Goal: Task Accomplishment & Management: Use online tool/utility

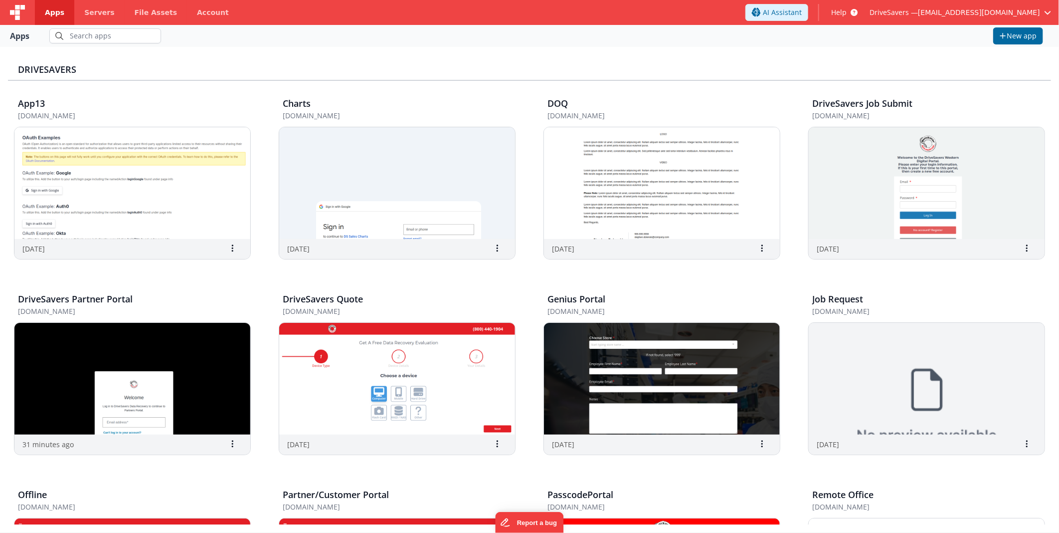
click at [300, 52] on div "DriveSavers App13 [DOMAIN_NAME] [DATE] Settings Copy API Key Merge App Delete A…" at bounding box center [529, 289] width 1059 height 485
click at [148, 391] on img at bounding box center [132, 379] width 236 height 112
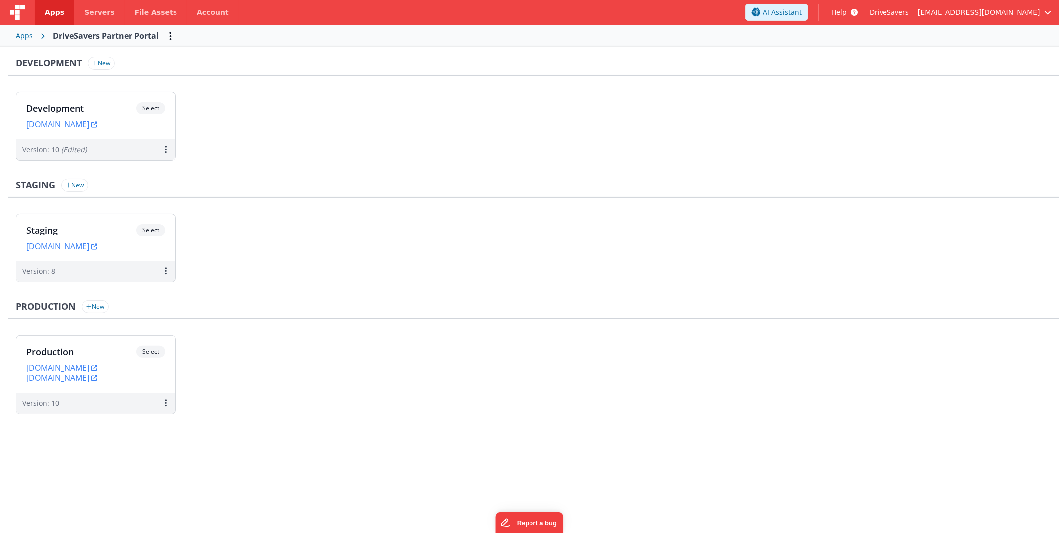
click at [24, 31] on div "Apps" at bounding box center [24, 36] width 17 height 10
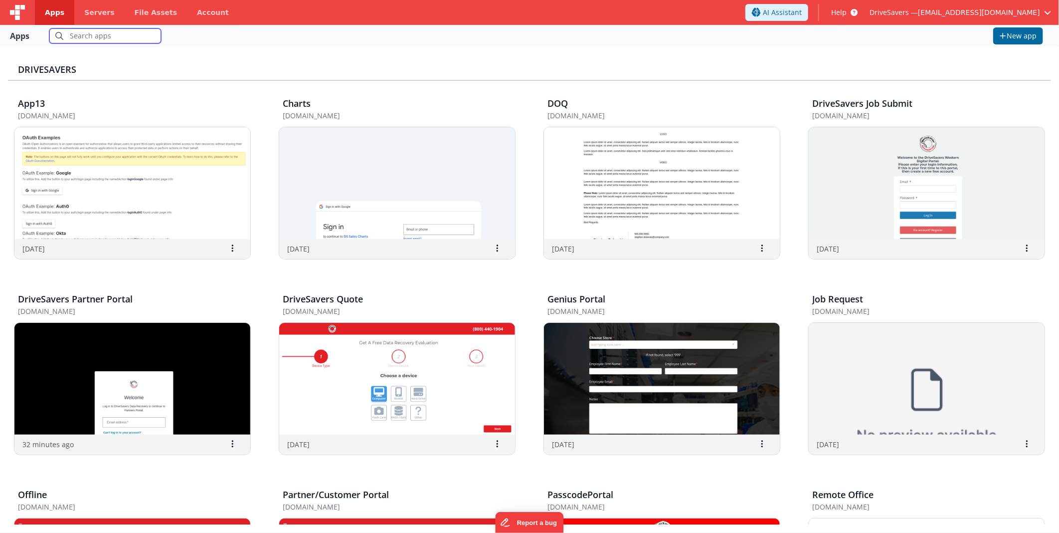
click at [116, 37] on input "text" at bounding box center [105, 35] width 112 height 15
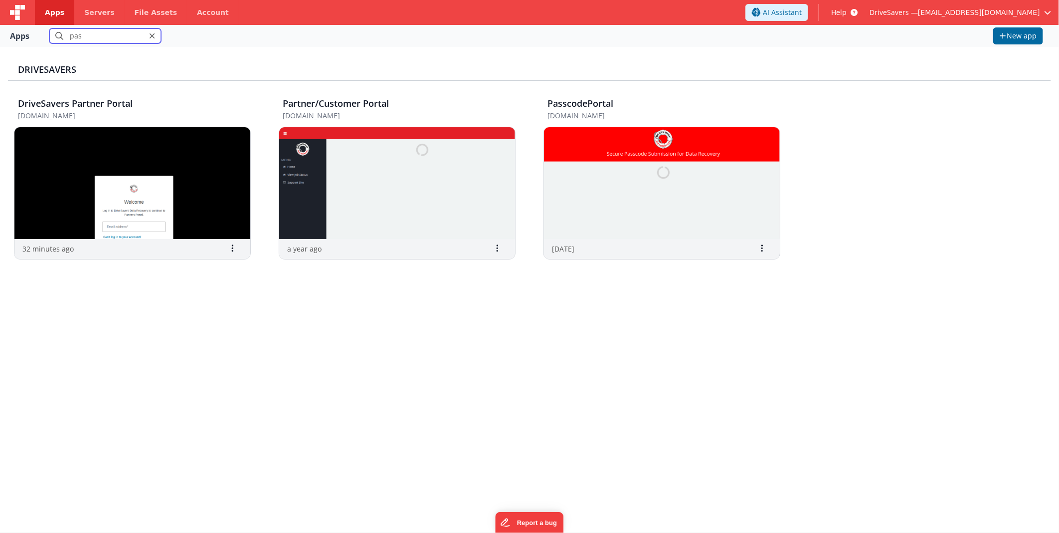
type input "pass"
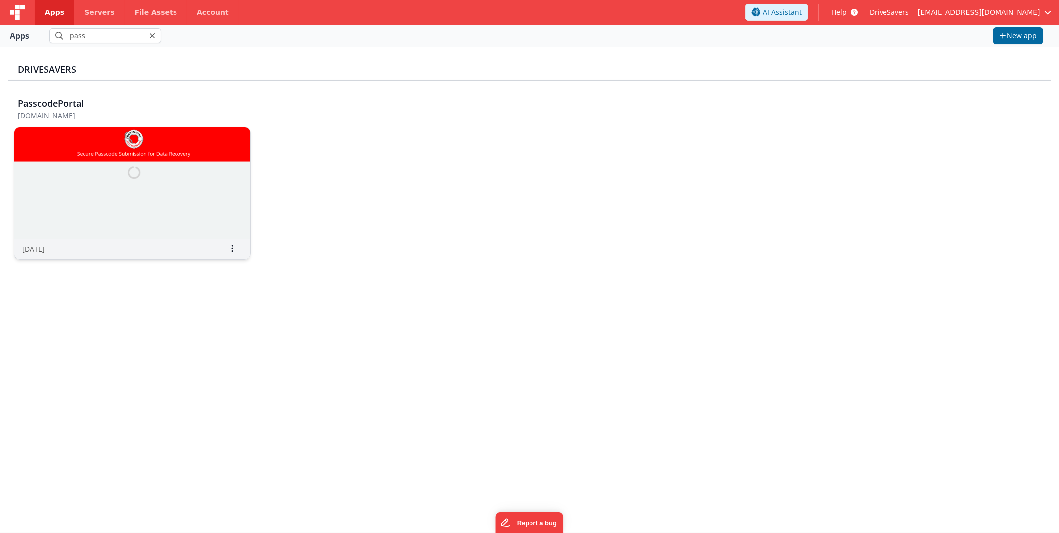
click at [96, 167] on img at bounding box center [132, 183] width 236 height 112
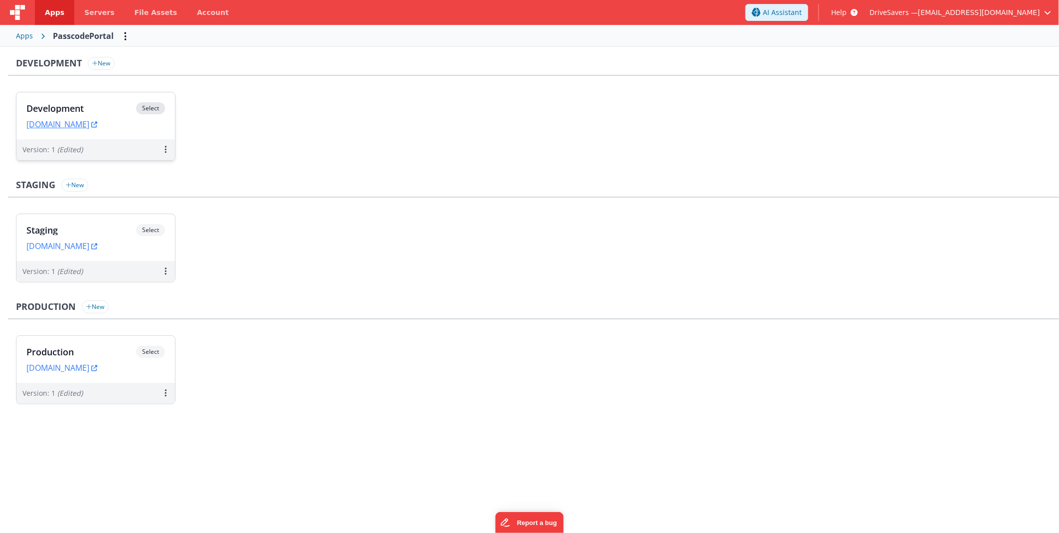
click at [118, 109] on h3 "Development" at bounding box center [81, 108] width 110 height 10
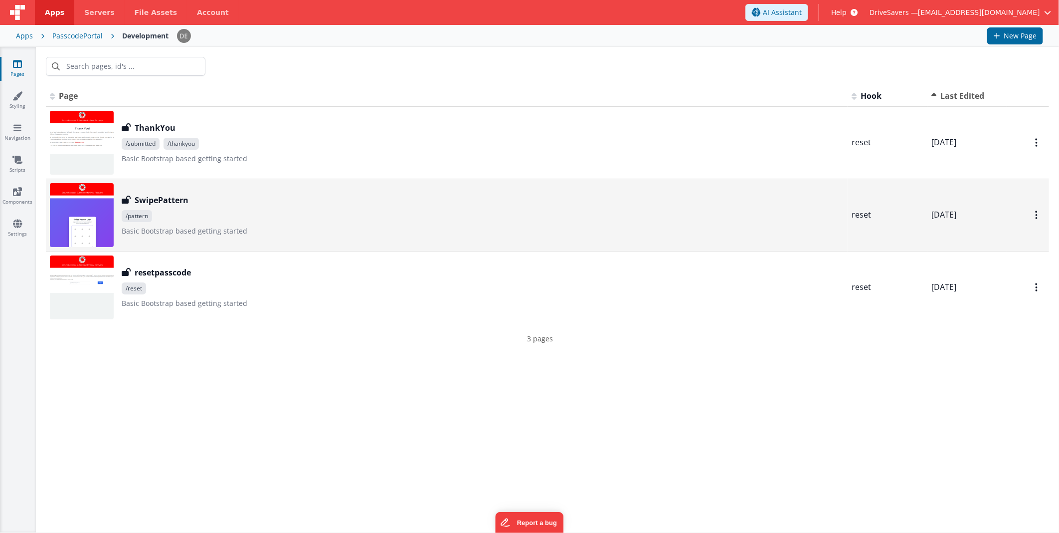
click at [248, 199] on div "SwipePattern" at bounding box center [483, 200] width 722 height 12
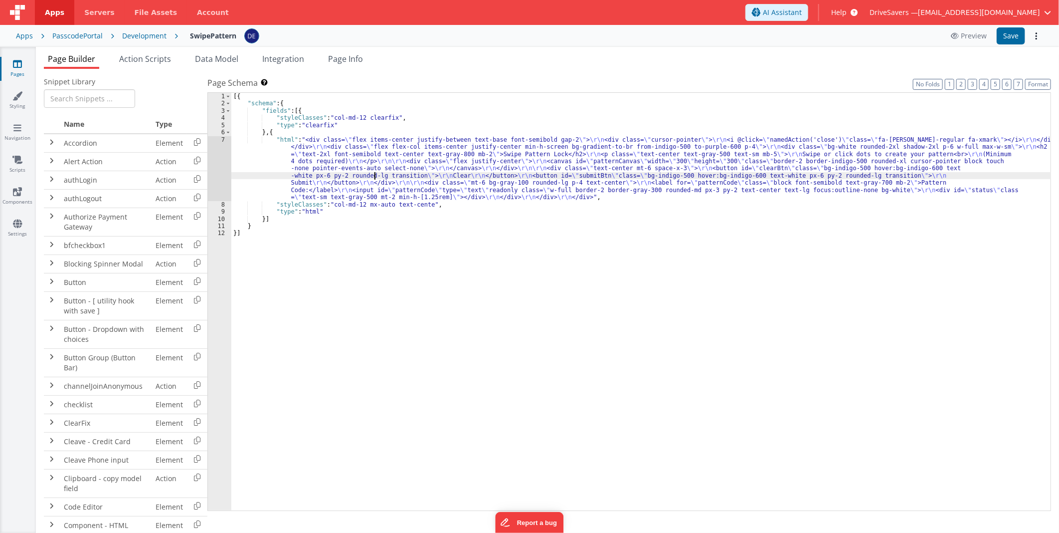
click at [376, 175] on div "[{ "schema" : { "fields" : [{ "styleClasses" : "col-md-12 clearfix" , "type" : …" at bounding box center [640, 309] width 819 height 432
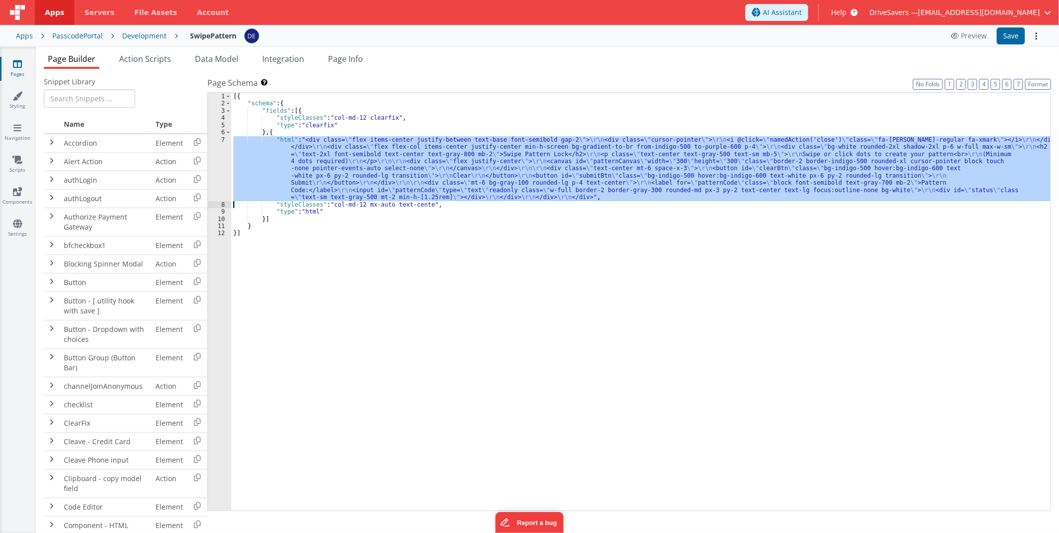
click at [216, 168] on div "7" at bounding box center [219, 168] width 23 height 65
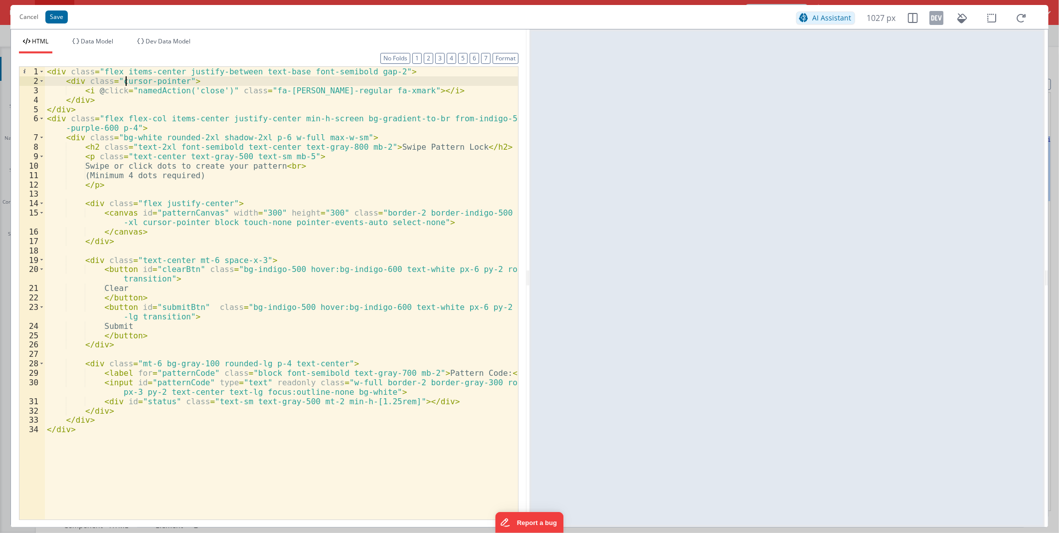
click at [125, 84] on div "< div class = "flex items-center justify-between text-base font-semibold gap-2"…" at bounding box center [281, 302] width 473 height 471
click at [137, 41] on li "Dev Data Model" at bounding box center [163, 45] width 61 height 16
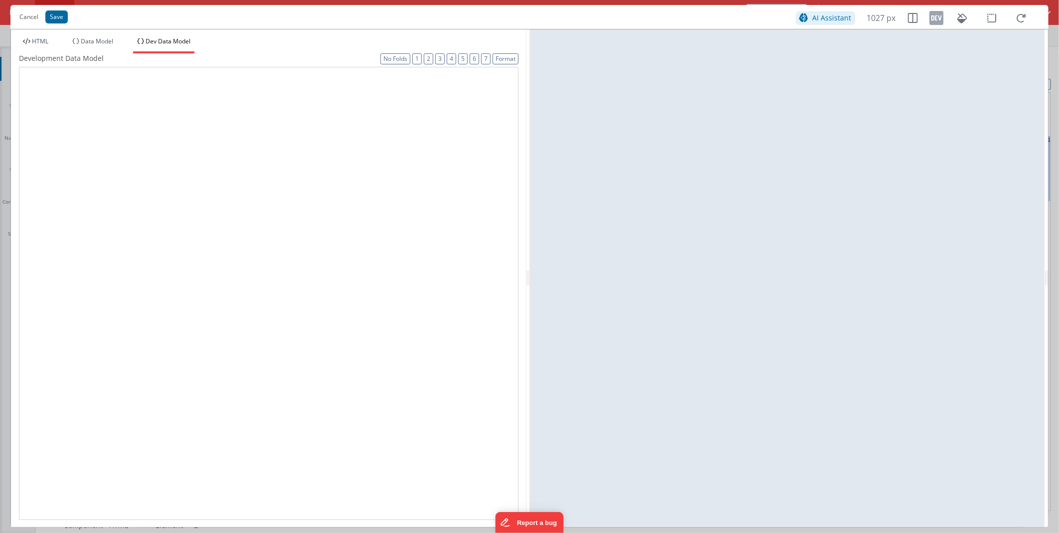
click at [139, 35] on div "HTML Data Model Dev Data Model Format 7 6 5 4 3 2 1 No Folds 1 2 3 4 5 6 7 8 9 …" at bounding box center [269, 277] width 516 height 497
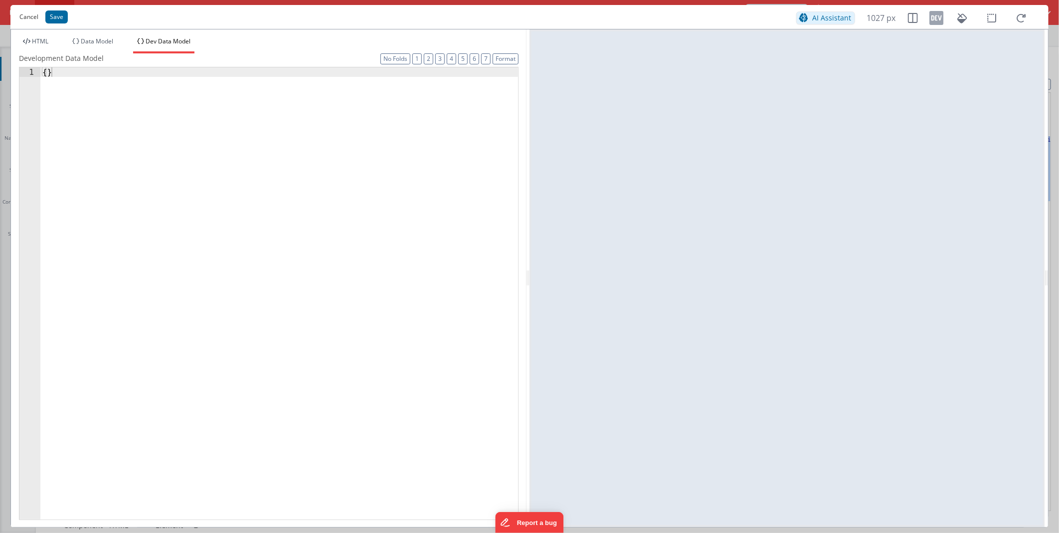
click at [32, 17] on button "Cancel" at bounding box center [28, 17] width 29 height 14
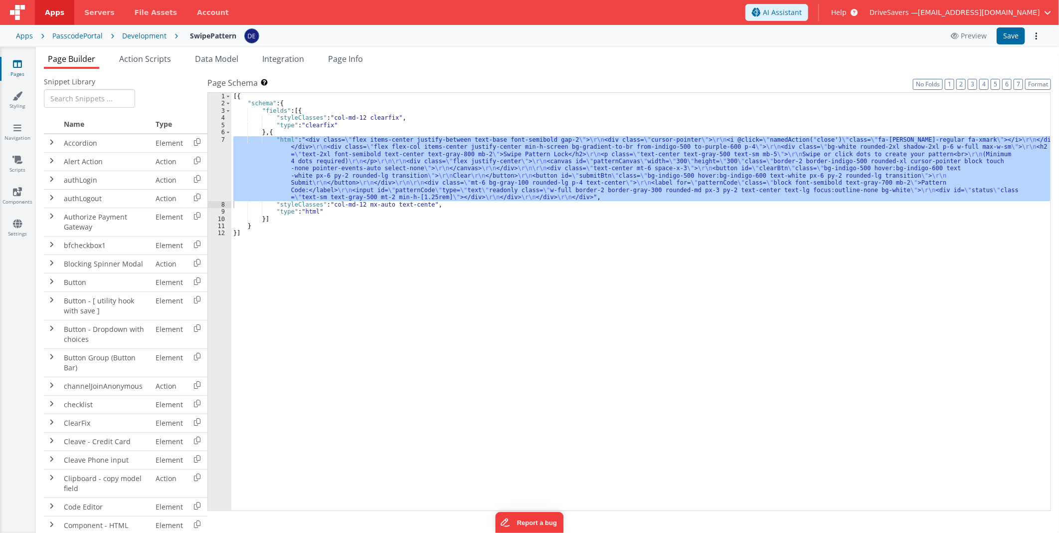
click at [147, 41] on div "Apps PasscodePortal Development SwipePattern Preview Save" at bounding box center [529, 36] width 1059 height 22
click at [150, 37] on div "Development" at bounding box center [144, 36] width 44 height 10
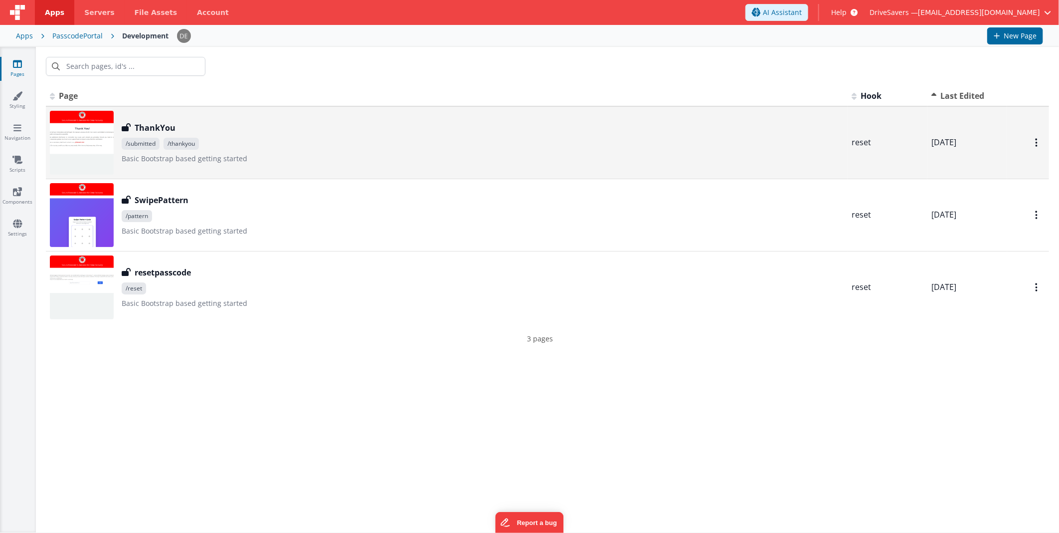
click at [220, 150] on div "ThankYou ThankYou /submitted /thankyou Basic Bootstrap based getting started" at bounding box center [483, 143] width 722 height 42
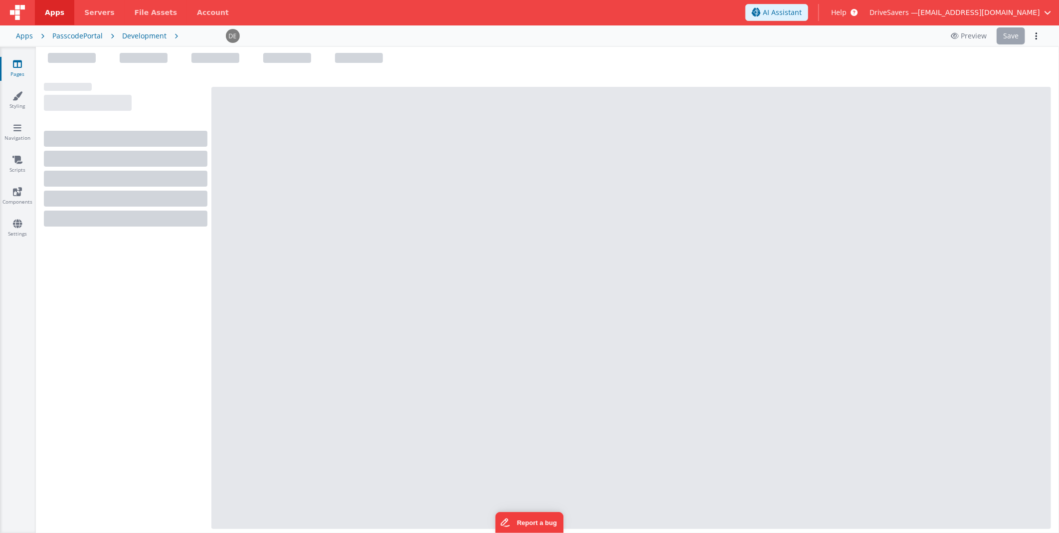
click at [136, 29] on div "Apps PasscodePortal Development [GEOGRAPHIC_DATA] Save" at bounding box center [529, 36] width 1059 height 22
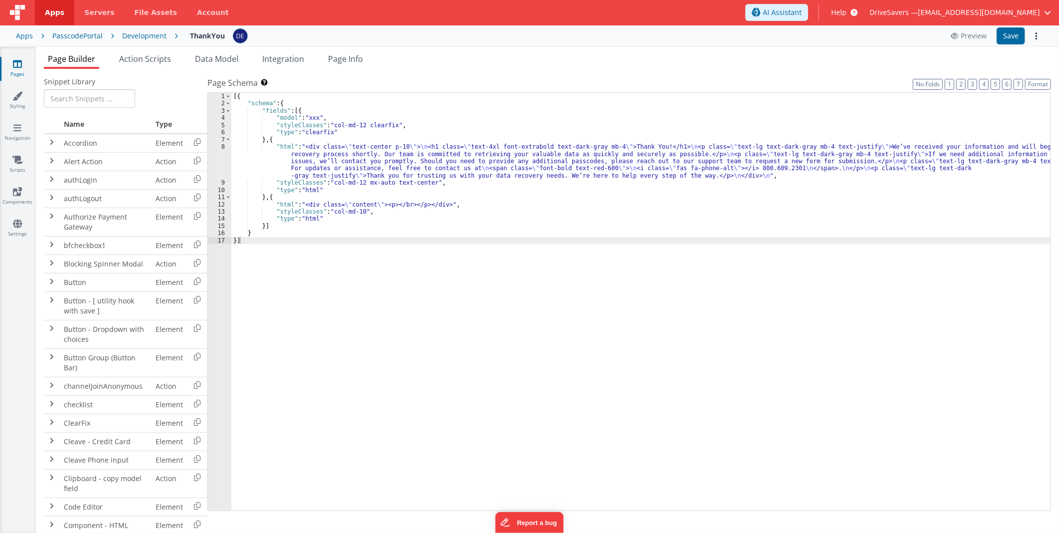
click at [138, 34] on div "Development" at bounding box center [144, 36] width 44 height 10
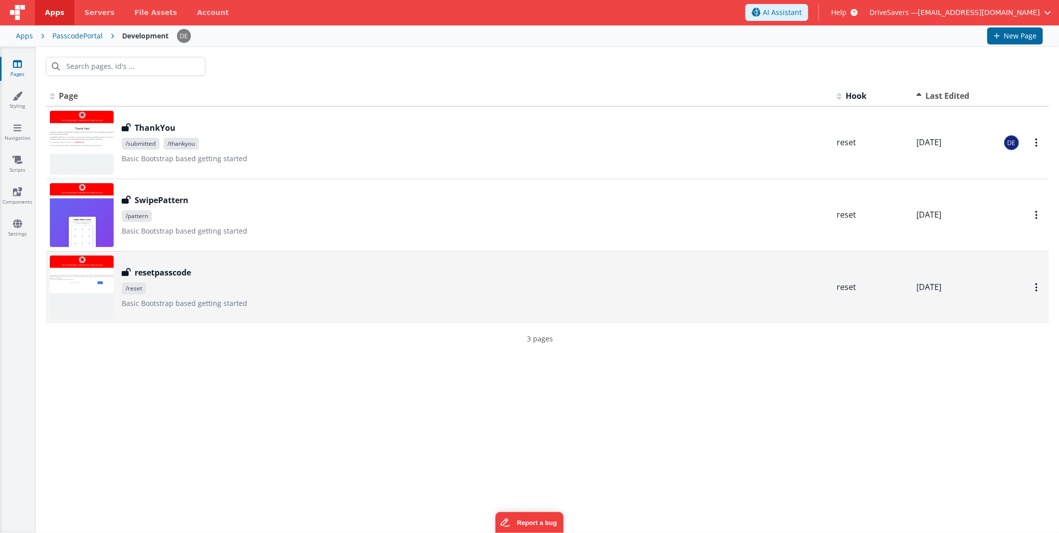
click at [220, 287] on span "/reset" at bounding box center [475, 288] width 707 height 12
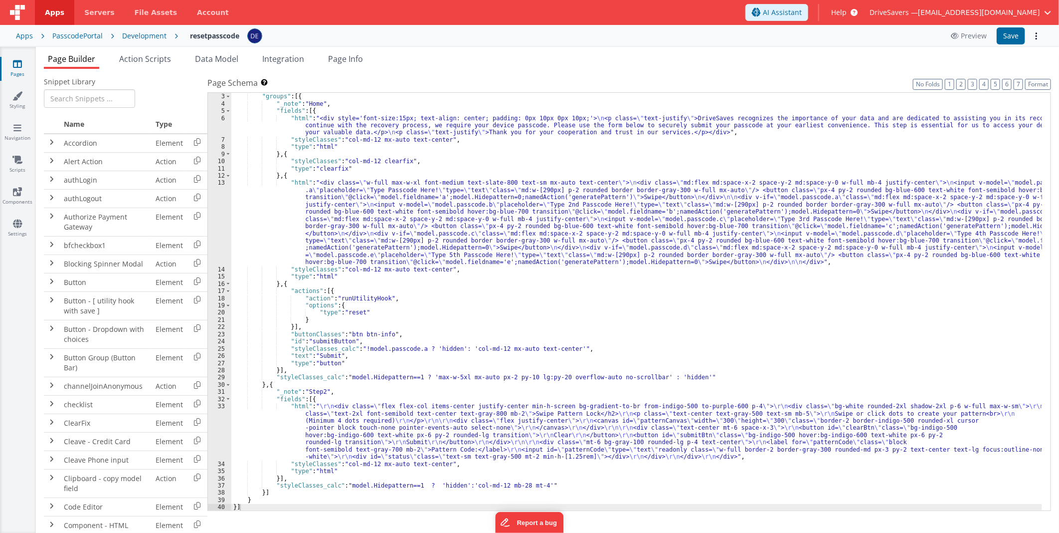
scroll to position [14, 0]
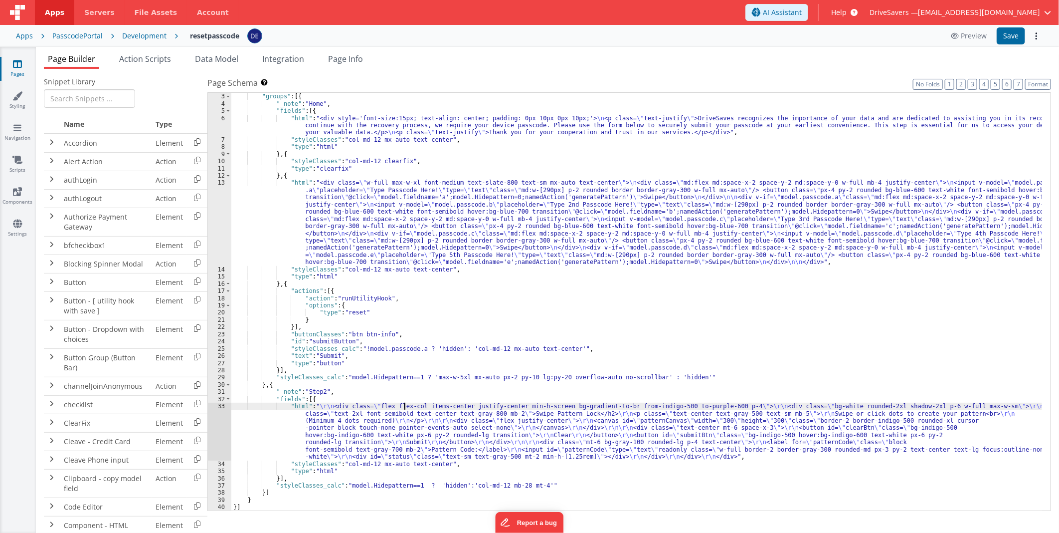
click at [403, 405] on div ""schema" : { "groups" : [{ "_note" : "Home" , "fields" : [{ "html" : "<div styl…" at bounding box center [636, 302] width 811 height 432
click at [378, 413] on div ""schema" : { "groups" : [{ "_note" : "Home" , "fields" : [{ "html" : "<div styl…" at bounding box center [636, 302] width 811 height 432
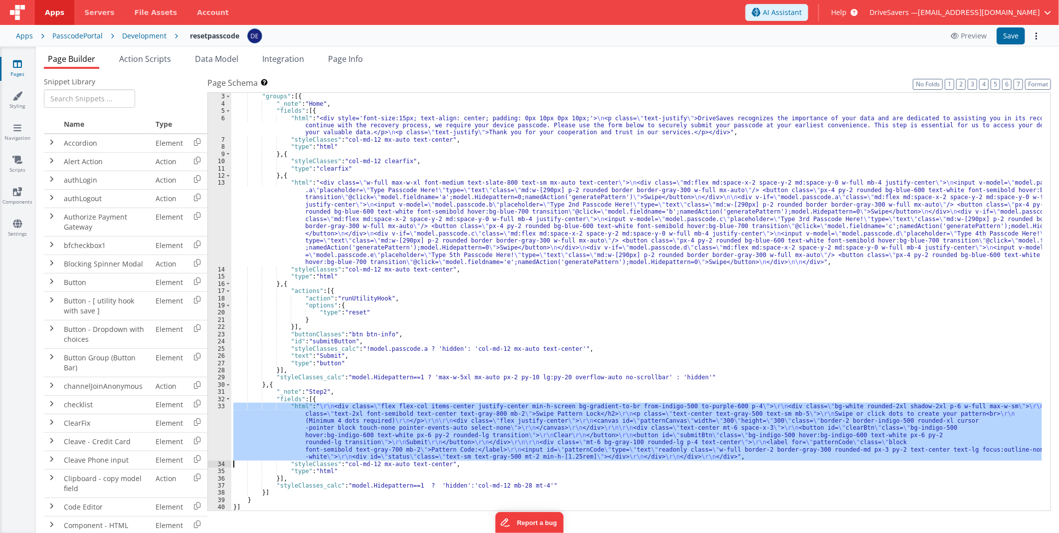
click at [223, 419] on div "33" at bounding box center [219, 431] width 23 height 58
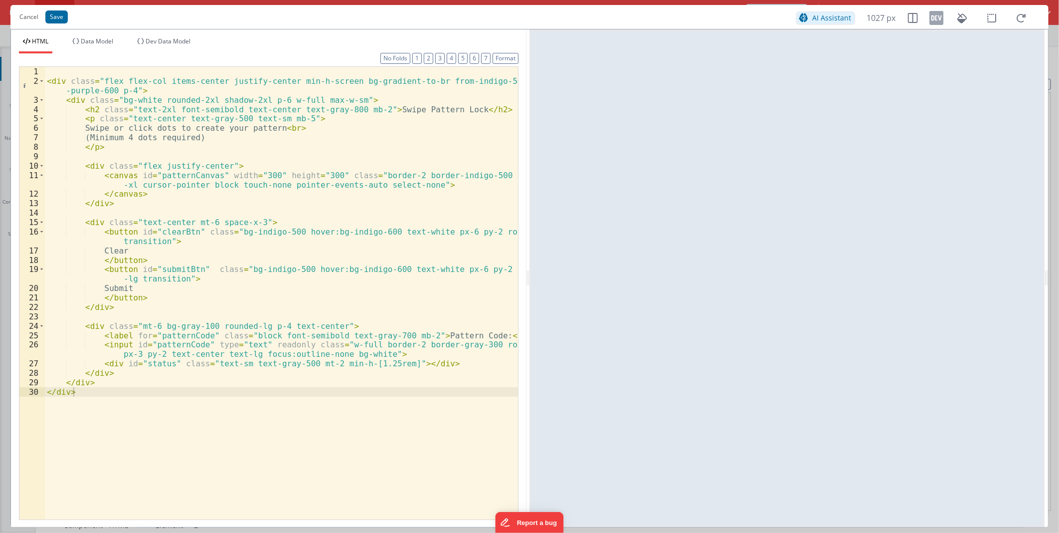
click at [325, 308] on div "< div class = "flex flex-col items-center justify-center min-h-screen bg-gradie…" at bounding box center [281, 302] width 473 height 471
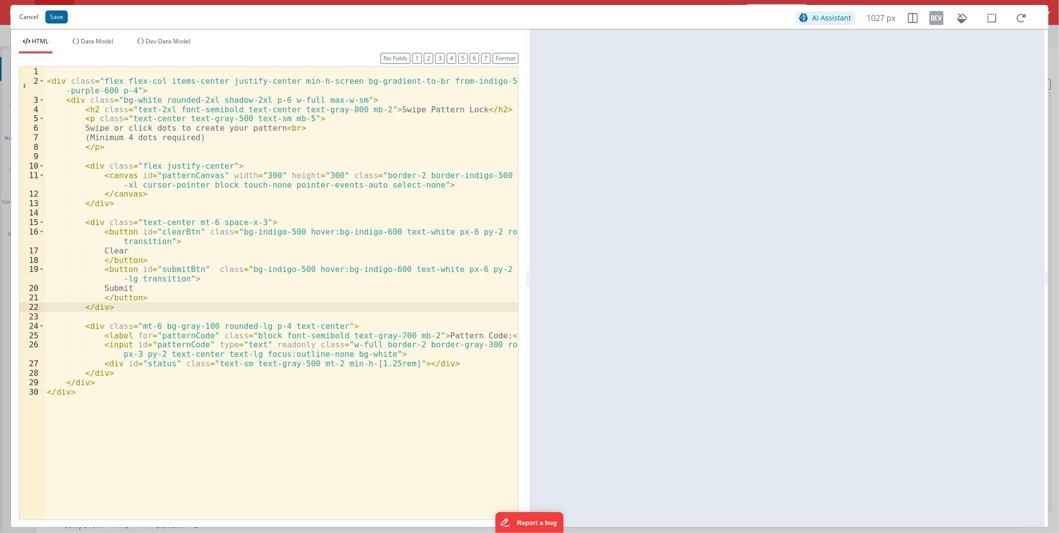
click at [33, 18] on button "Cancel" at bounding box center [28, 17] width 29 height 14
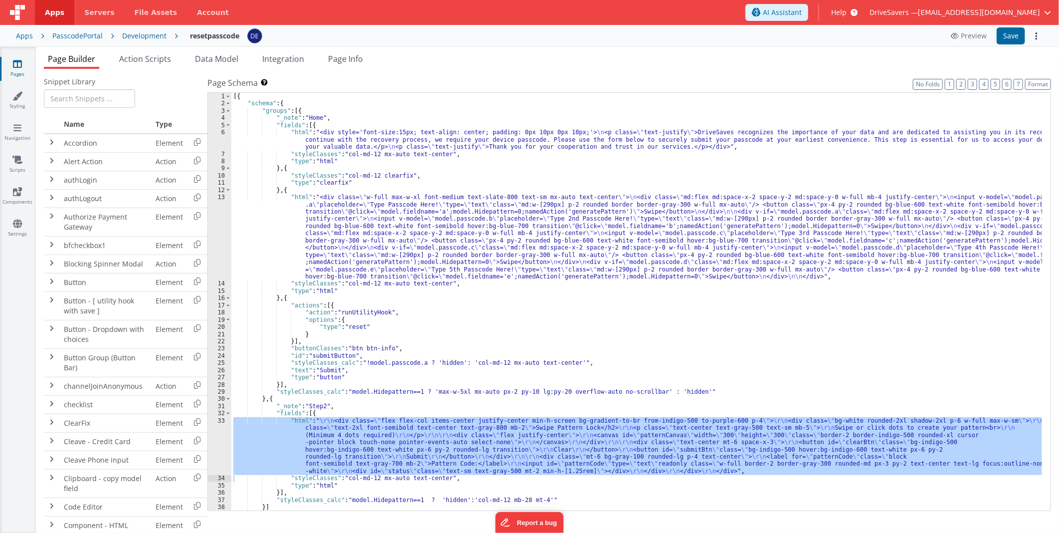
scroll to position [0, 0]
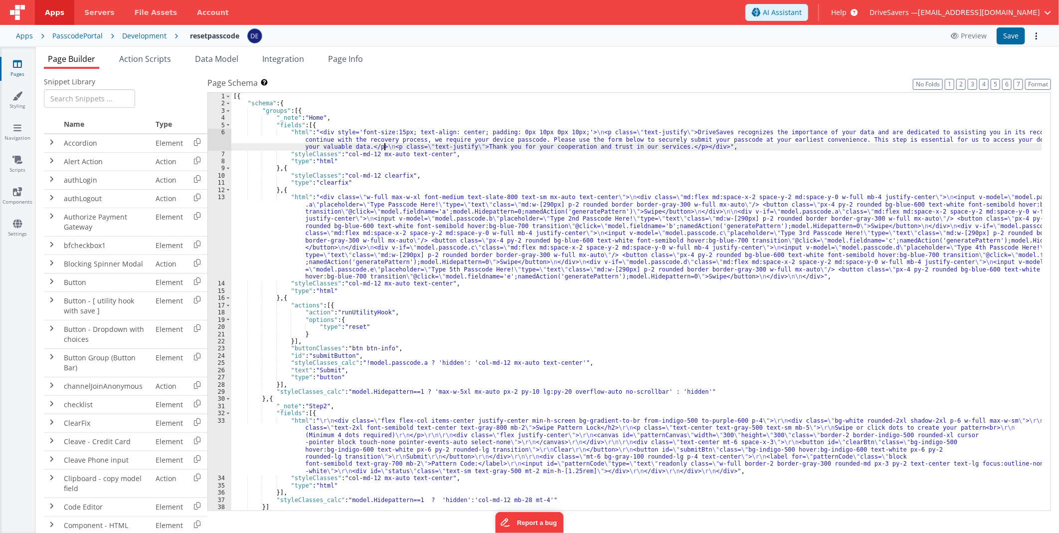
click at [384, 143] on div "[{ "schema" : { "groups" : [{ "_note" : "Home" , "fields" : [{ "html" : "<div s…" at bounding box center [636, 309] width 811 height 432
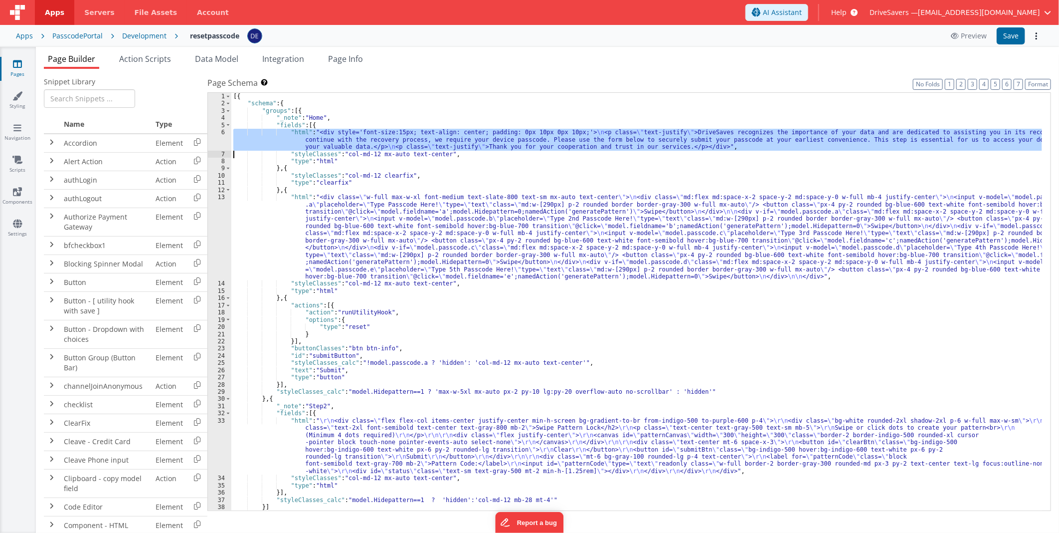
click at [218, 141] on div "6" at bounding box center [219, 139] width 23 height 21
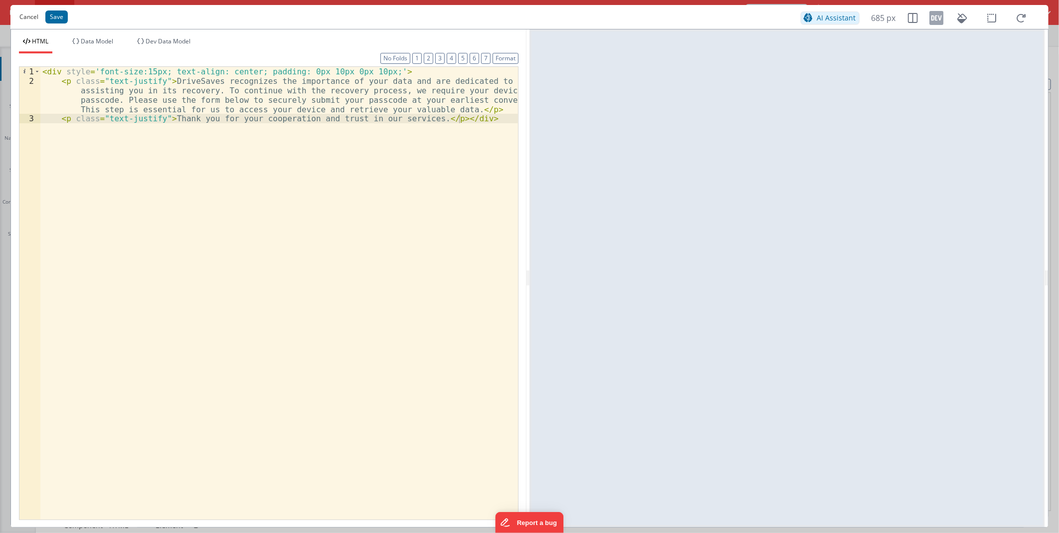
click at [27, 13] on button "Cancel" at bounding box center [28, 17] width 29 height 14
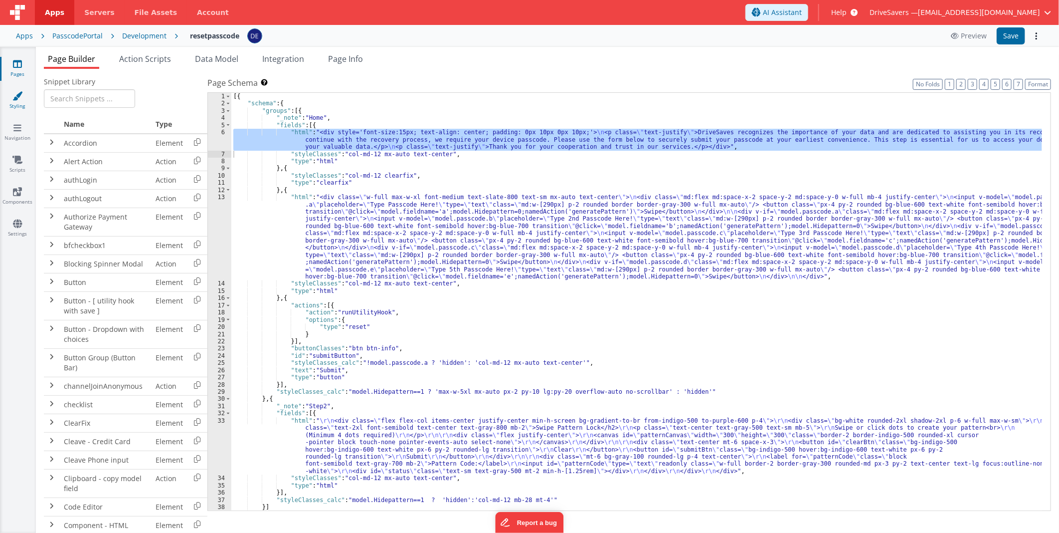
click at [13, 107] on link "Styling" at bounding box center [18, 101] width 36 height 20
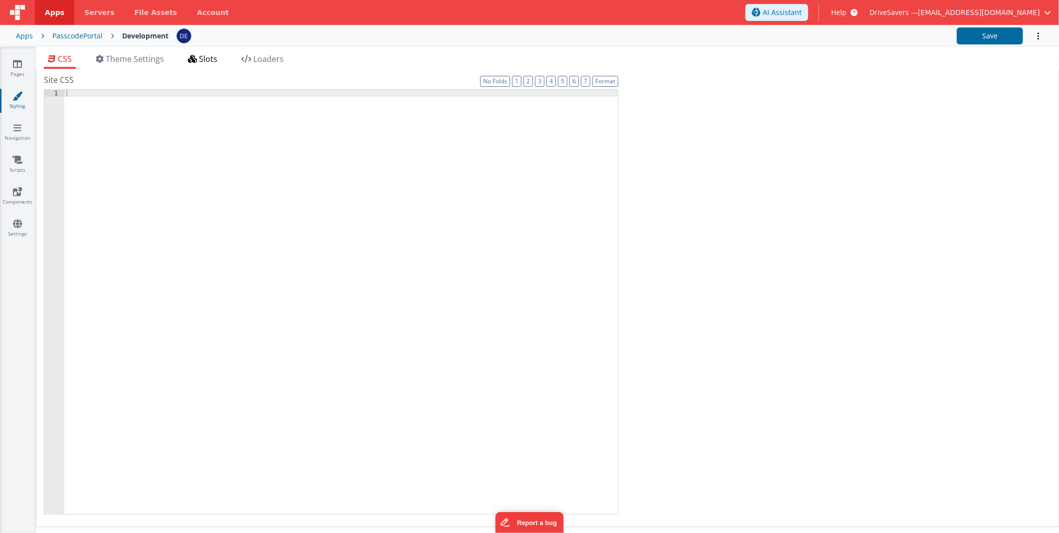
click at [197, 56] on icon at bounding box center [192, 59] width 9 height 8
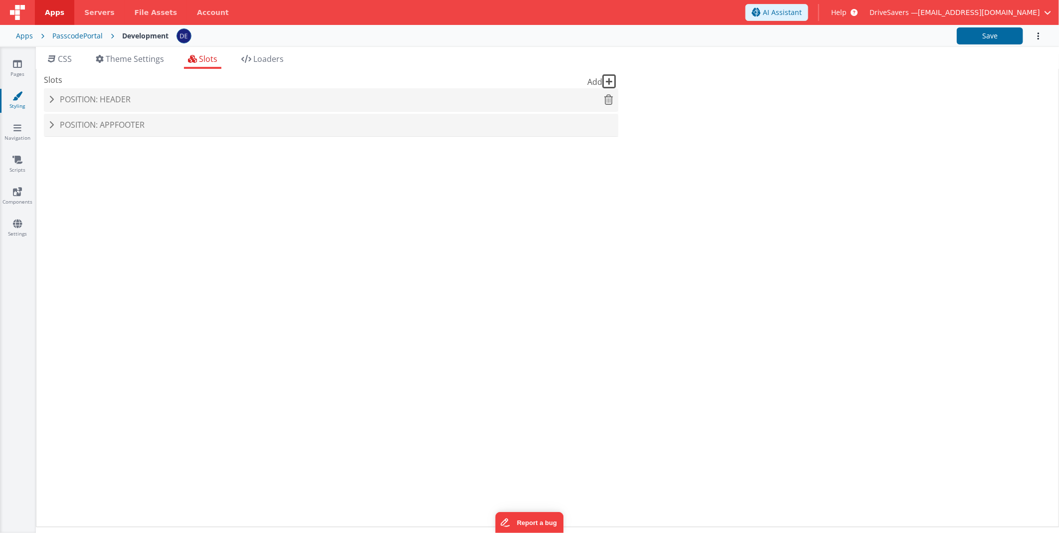
click at [173, 106] on div "Position: header" at bounding box center [331, 99] width 575 height 23
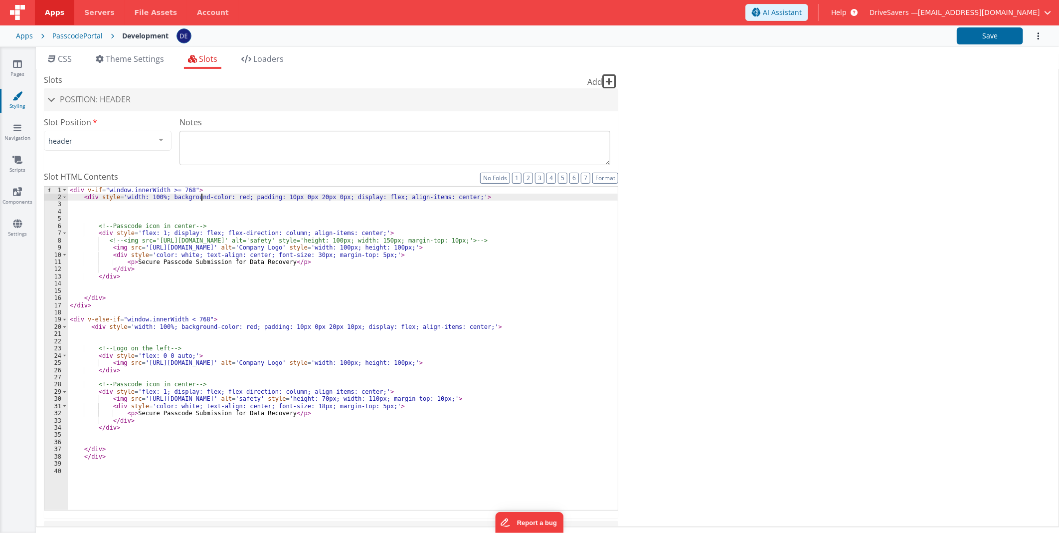
click at [201, 197] on div "< div v-if = "window.innerWidth >= 768" > < div style = 'width: 100%; backgroun…" at bounding box center [343, 356] width 550 height 338
click at [230, 198] on div "< div v-if = "window.innerWidth >= 768" > < div style = 'width: 100%; backgroun…" at bounding box center [343, 356] width 550 height 338
click at [16, 67] on icon at bounding box center [17, 64] width 9 height 10
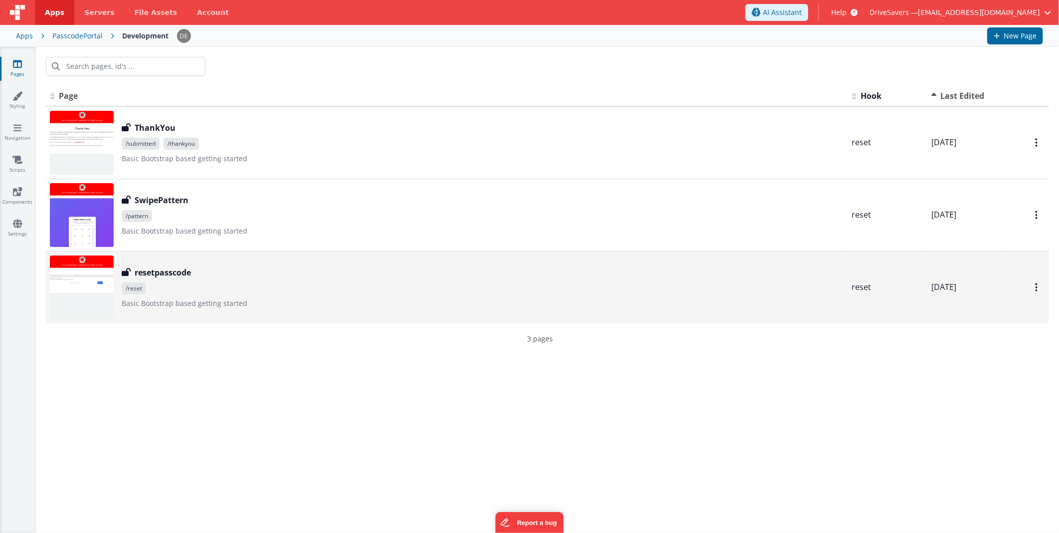
click at [213, 295] on div "resetpasscode resetpasscode /reset Basic Bootstrap based getting started" at bounding box center [483, 287] width 722 height 42
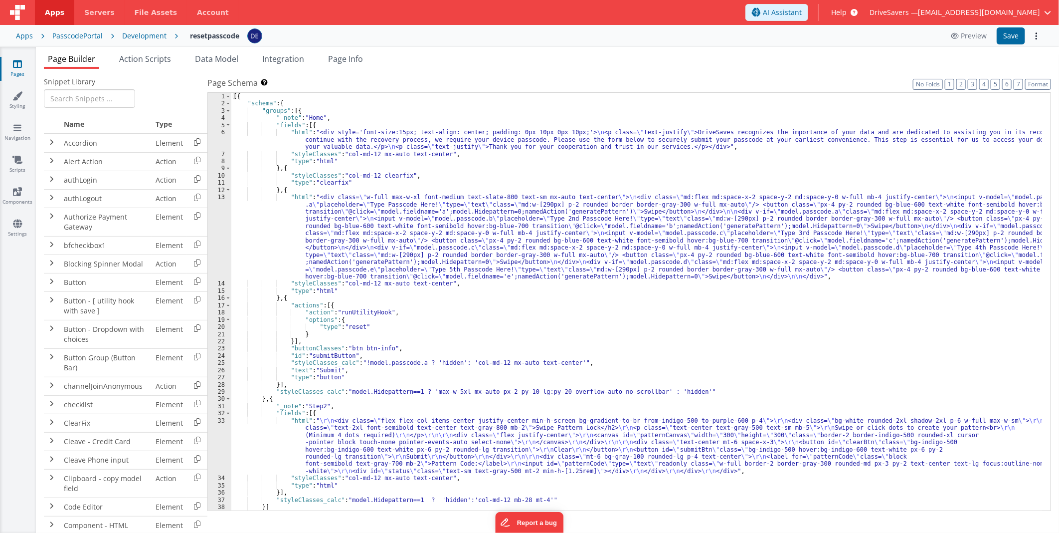
click at [397, 235] on div "[{ "schema" : { "groups" : [{ "_note" : "Home" , "fields" : [{ "html" : "<div s…" at bounding box center [636, 309] width 811 height 432
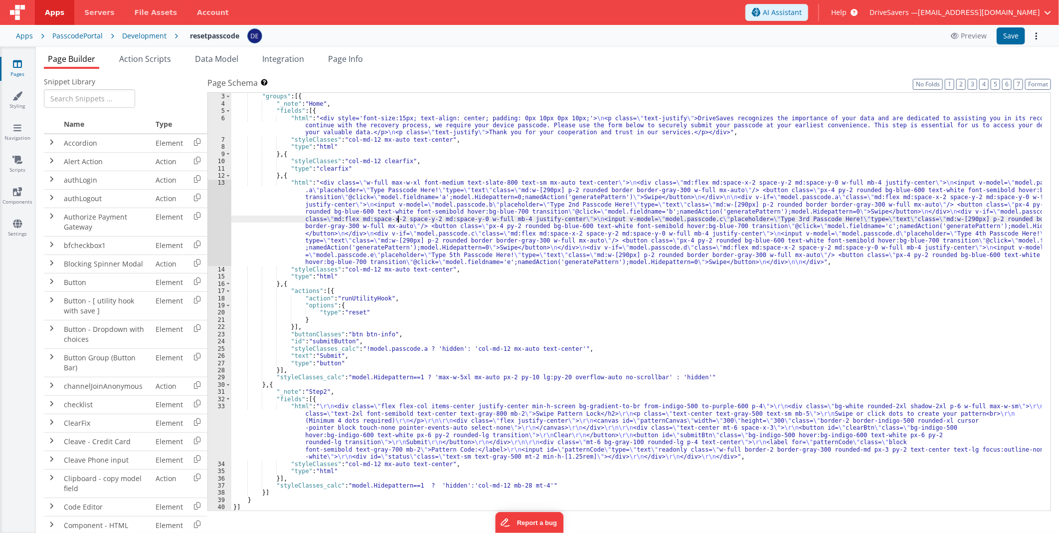
scroll to position [14, 0]
click at [413, 420] on div ""schema" : { "groups" : [{ "_note" : "Home" , "fields" : [{ "html" : "<div styl…" at bounding box center [636, 302] width 811 height 432
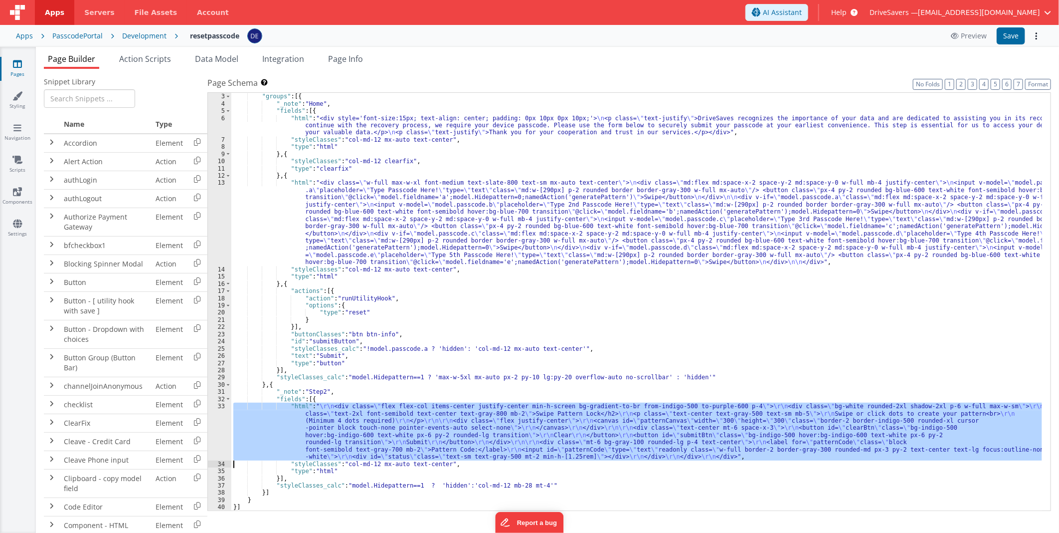
click at [216, 415] on div "33" at bounding box center [219, 431] width 23 height 58
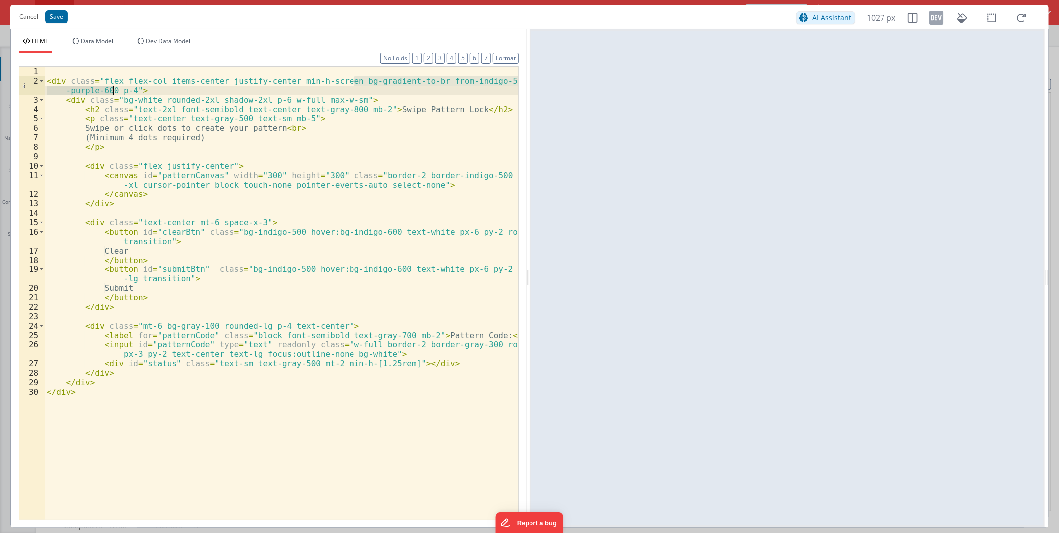
drag, startPoint x: 356, startPoint y: 81, endPoint x: 111, endPoint y: 89, distance: 244.5
click at [111, 89] on div "< div class = "flex flex-col items-center justify-center min-h-screen bg-gradie…" at bounding box center [281, 302] width 473 height 471
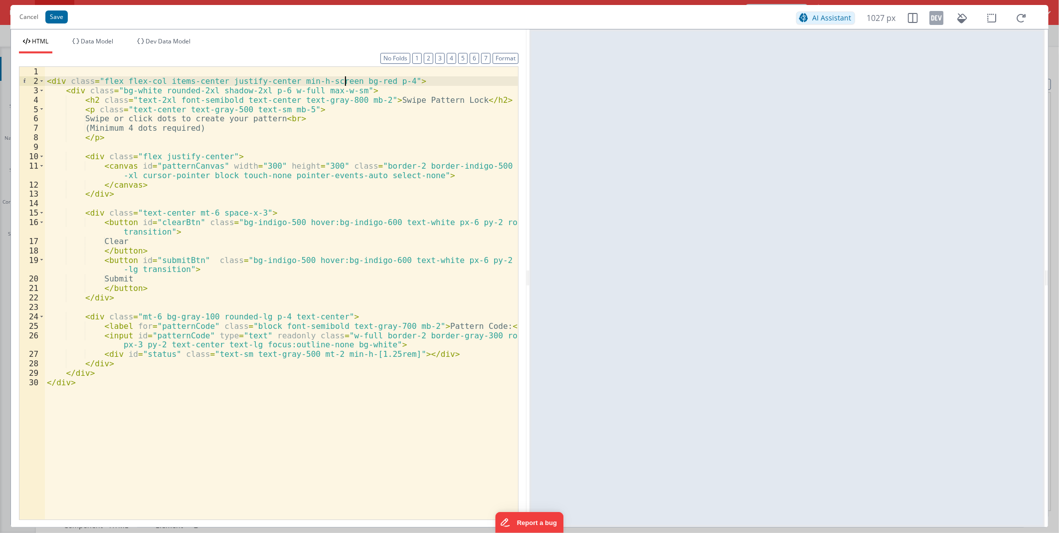
click at [346, 82] on div "< div class = "flex flex-col items-center justify-center min-h-screen bg-red p-…" at bounding box center [281, 302] width 473 height 471
drag, startPoint x: 391, startPoint y: 79, endPoint x: 30, endPoint y: 79, distance: 360.6
click at [30, 79] on div "1 2 3 4 5 6 7 8 9 10 11 12 13 14 15 16 17 18 19 20 21 22 23 24 25 26 27 28 29 3…" at bounding box center [269, 292] width 500 height 453
click at [367, 81] on div "< div class = "flex flex-col items-center justify-center min-h-screen bg-red p-…" at bounding box center [281, 293] width 473 height 452
click at [315, 360] on div "< div class = "flex flex-col items-center justify-center min-h-screen bg-red-50…" at bounding box center [281, 302] width 473 height 471
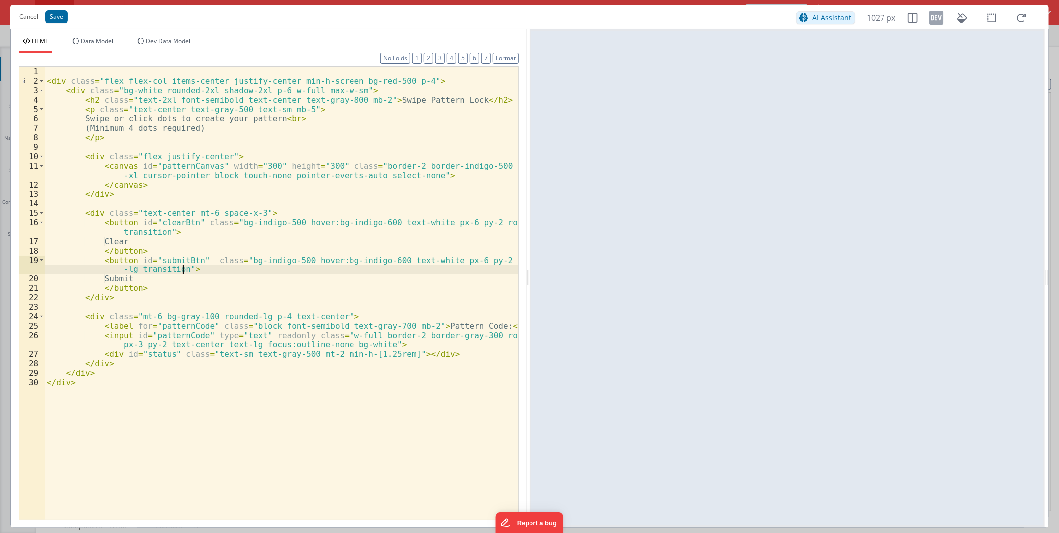
click at [183, 267] on div "< div class = "flex flex-col items-center justify-center min-h-screen bg-red-50…" at bounding box center [281, 302] width 473 height 471
click at [268, 260] on div "< div class = "flex flex-col items-center justify-center min-h-screen bg-red-50…" at bounding box center [281, 302] width 473 height 471
click at [256, 221] on div "< div class = "flex flex-col items-center justify-center min-h-screen bg-red-50…" at bounding box center [281, 302] width 473 height 471
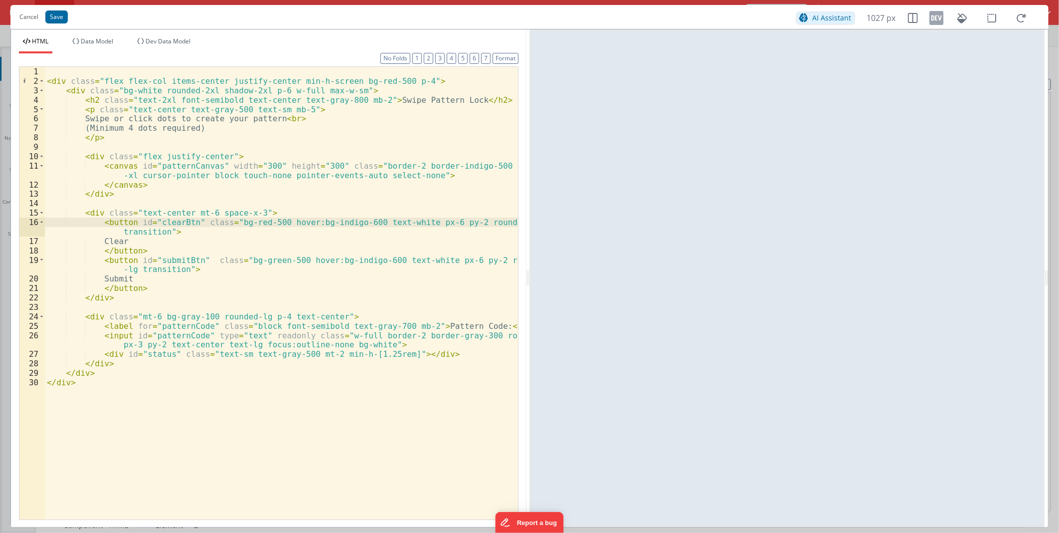
click at [306, 281] on div "< div class = "flex flex-col items-center justify-center min-h-screen bg-red-50…" at bounding box center [281, 302] width 473 height 471
click at [332, 222] on div "< div class = "flex flex-col items-center justify-center min-h-screen bg-red-50…" at bounding box center [281, 302] width 473 height 471
click at [343, 260] on div "< div class = "flex flex-col items-center justify-center min-h-screen bg-red-50…" at bounding box center [281, 302] width 473 height 471
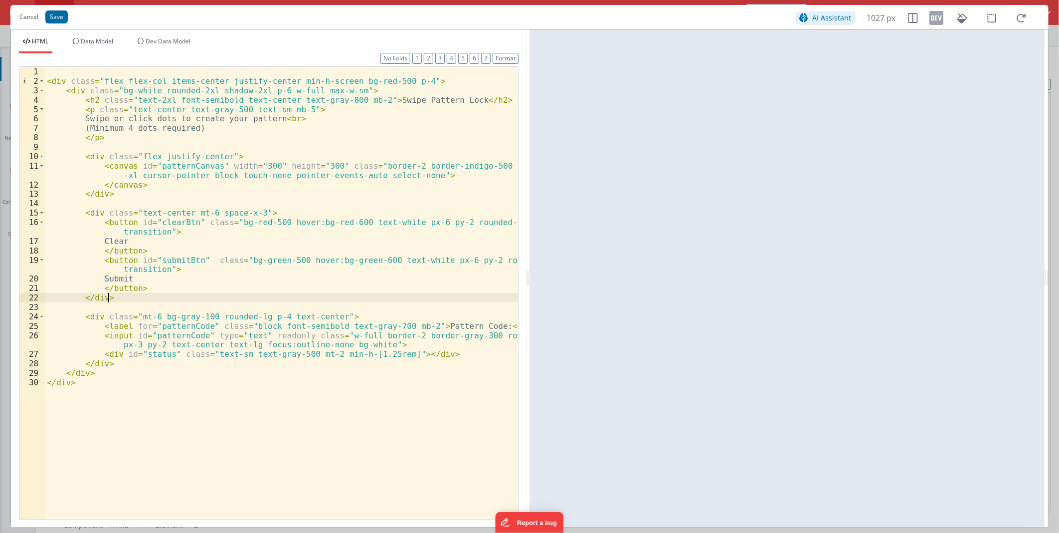
click at [383, 302] on div "< div class = "flex flex-col items-center justify-center min-h-screen bg-red-50…" at bounding box center [281, 302] width 473 height 471
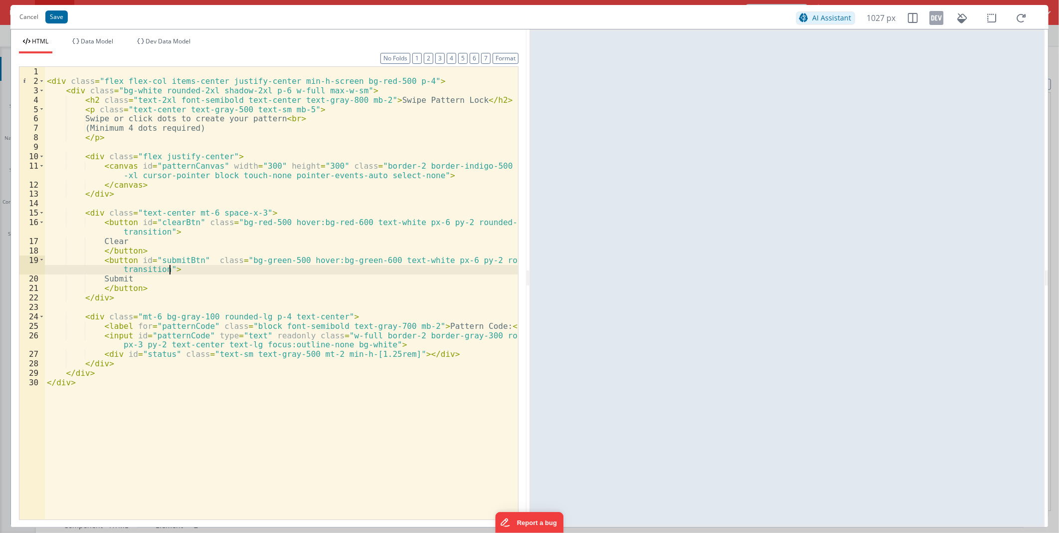
click at [287, 266] on div "< div class = "flex flex-col items-center justify-center min-h-screen bg-red-50…" at bounding box center [281, 302] width 473 height 471
click at [163, 167] on div "< div class = "flex flex-col items-center justify-center min-h-screen bg-red-50…" at bounding box center [281, 302] width 473 height 471
click at [441, 163] on div "< div class = "flex flex-col items-center justify-center min-h-screen bg-red-50…" at bounding box center [281, 302] width 473 height 471
click at [376, 250] on div "< div class = "flex flex-col items-center justify-center min-h-screen bg-red-50…" at bounding box center [281, 302] width 473 height 471
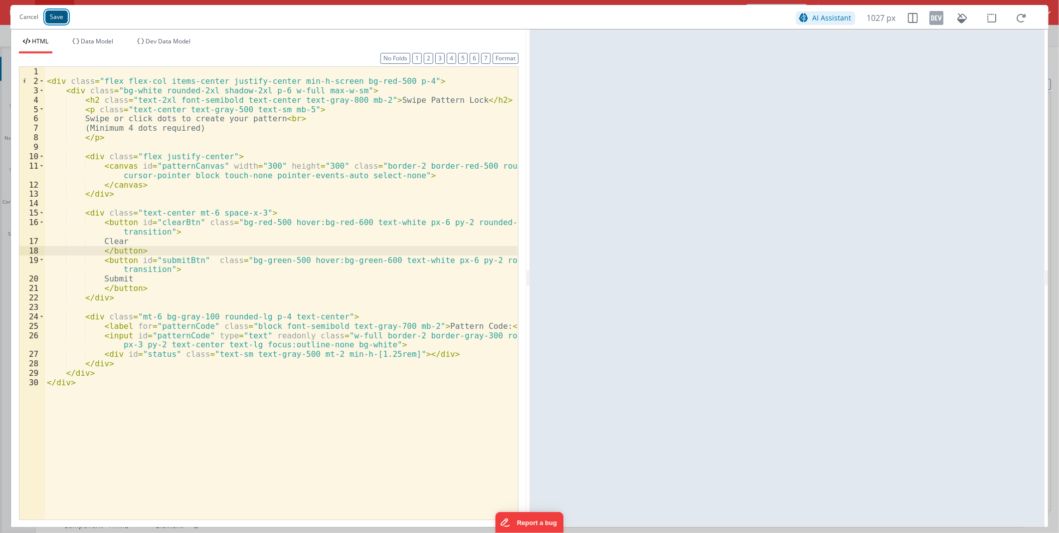
click at [64, 21] on button "Save" at bounding box center [56, 16] width 22 height 13
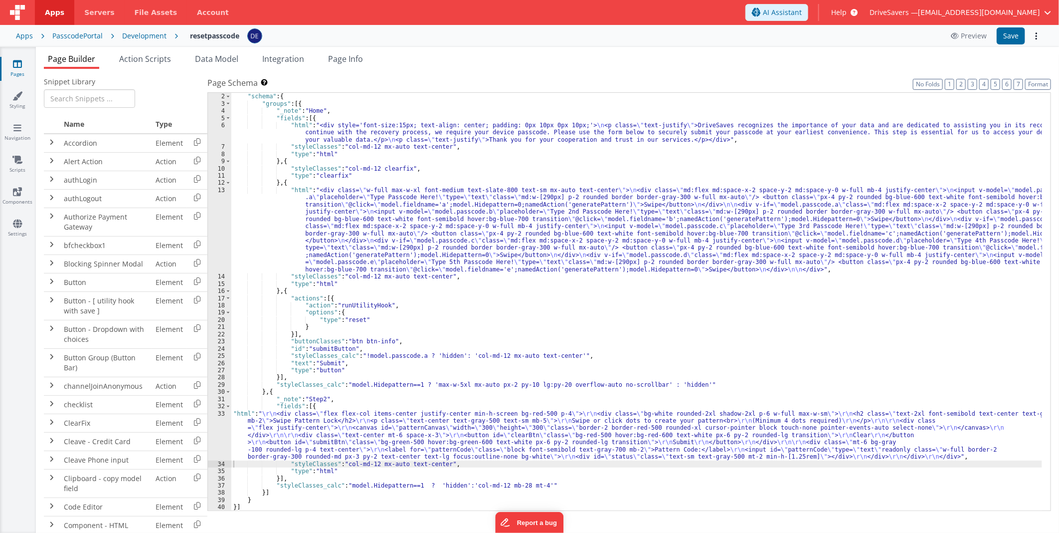
scroll to position [7, 0]
click at [1018, 41] on button "Save" at bounding box center [1011, 35] width 28 height 17
click at [965, 32] on button "Preview" at bounding box center [969, 36] width 48 height 16
click at [342, 214] on div "[{ "schema" : { "groups" : [{ "_note" : "Home" , "fields" : [{ "html" : "<div s…" at bounding box center [636, 302] width 811 height 432
click at [222, 220] on div "13" at bounding box center [219, 230] width 23 height 86
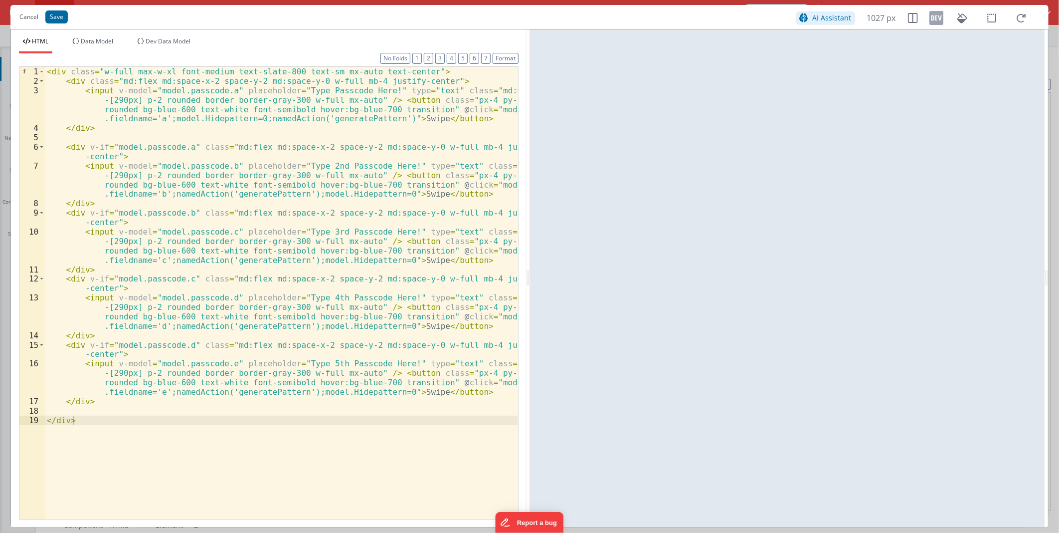
click at [389, 123] on div "< div class = "w-full max-w-xl font-medium text-slate-800 text-sm mx-auto text-…" at bounding box center [281, 302] width 473 height 471
click at [340, 108] on div "< div class = "w-full max-w-xl font-medium text-slate-800 text-sm mx-auto text-…" at bounding box center [281, 302] width 473 height 471
click at [156, 110] on div "< div class = "w-full max-w-xl font-medium text-slate-800 text-sm mx-auto text-…" at bounding box center [281, 302] width 473 height 471
click at [340, 110] on div "< div class = "w-full max-w-xl font-medium text-slate-800 text-sm mx-auto text-…" at bounding box center [281, 302] width 473 height 471
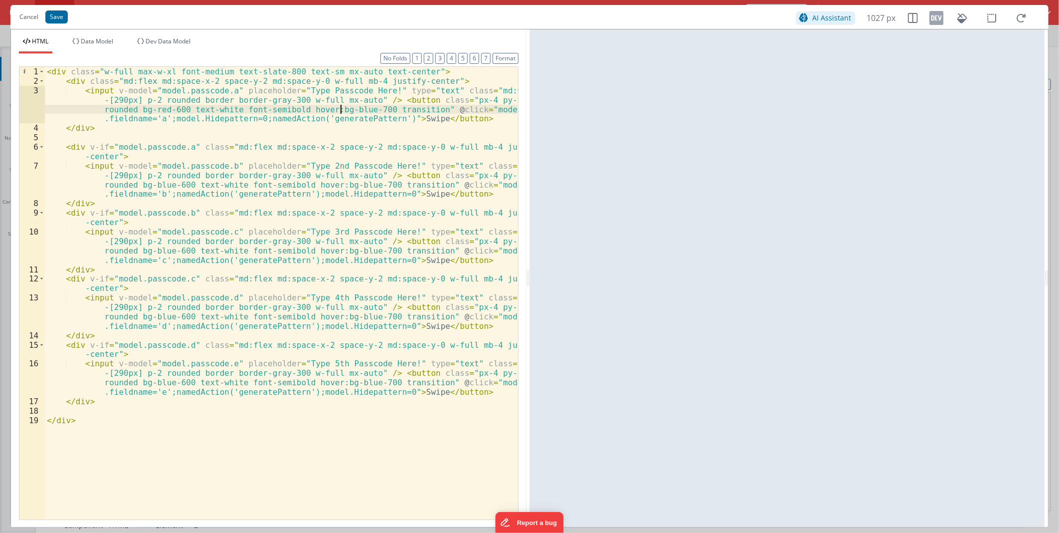
click at [340, 110] on div "< div class = "w-full max-w-xl font-medium text-slate-800 text-sm mx-auto text-…" at bounding box center [281, 302] width 473 height 471
click at [341, 108] on div "< div class = "w-full max-w-xl font-medium text-slate-800 text-sm mx-auto text-…" at bounding box center [281, 302] width 473 height 471
click at [156, 187] on div "< div class = "w-full max-w-xl font-medium text-slate-800 text-sm mx-auto text-…" at bounding box center [281, 302] width 473 height 471
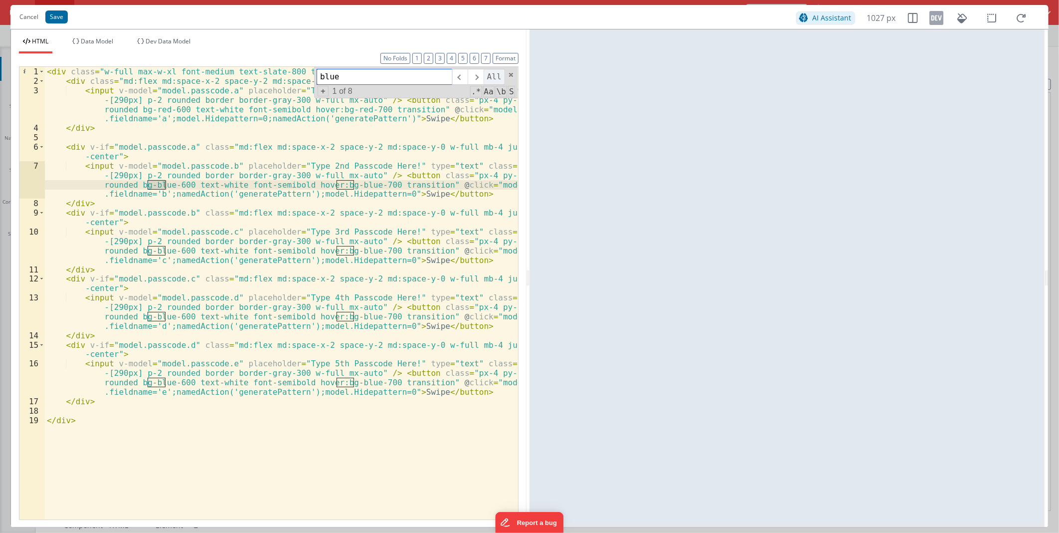
click at [499, 77] on span "All" at bounding box center [494, 77] width 21 height 16
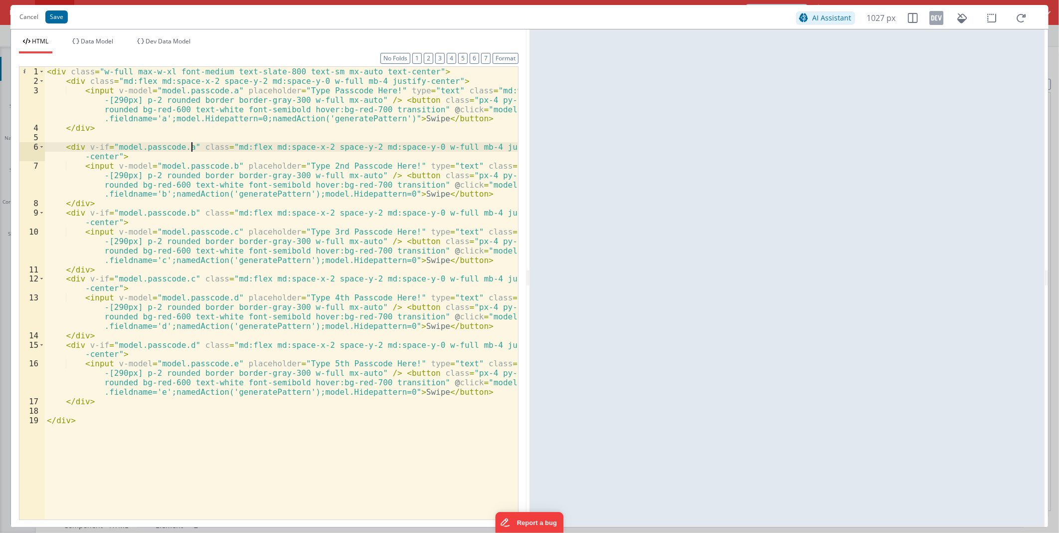
click at [193, 151] on div "< div class = "w-full max-w-xl font-medium text-slate-800 text-sm mx-auto text-…" at bounding box center [281, 302] width 473 height 471
click at [57, 18] on button "Save" at bounding box center [56, 16] width 22 height 13
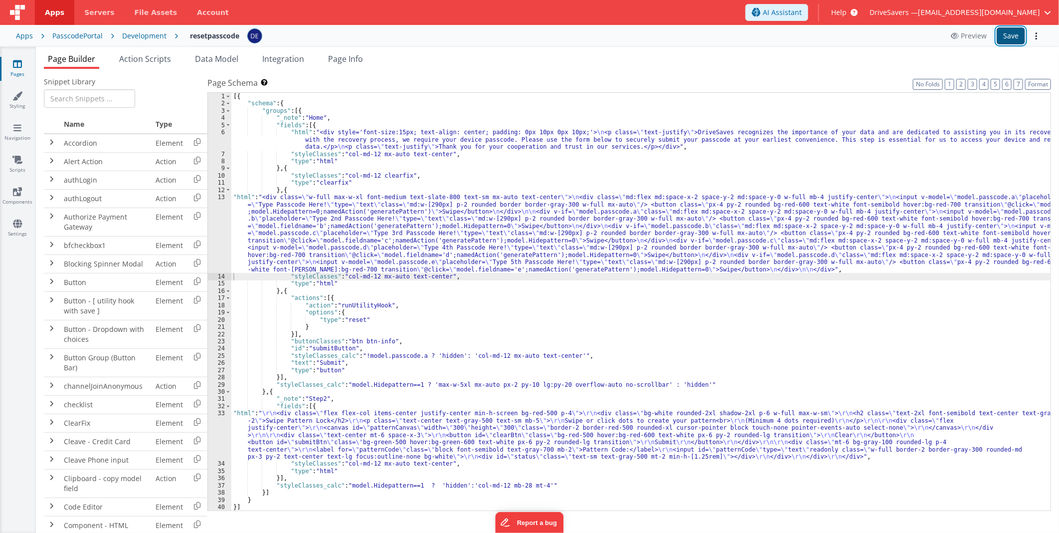
click at [1015, 37] on button "Save" at bounding box center [1011, 35] width 28 height 17
click at [966, 38] on button "Preview" at bounding box center [969, 36] width 48 height 16
click at [287, 254] on div "[{ "schema" : { "groups" : [{ "_note" : "Home" , "fields" : [{ "html" : "<div s…" at bounding box center [640, 309] width 819 height 432
click at [283, 425] on div "[{ "schema" : { "groups" : [{ "_note" : "Home" , "fields" : [{ "html" : "<div s…" at bounding box center [640, 309] width 819 height 432
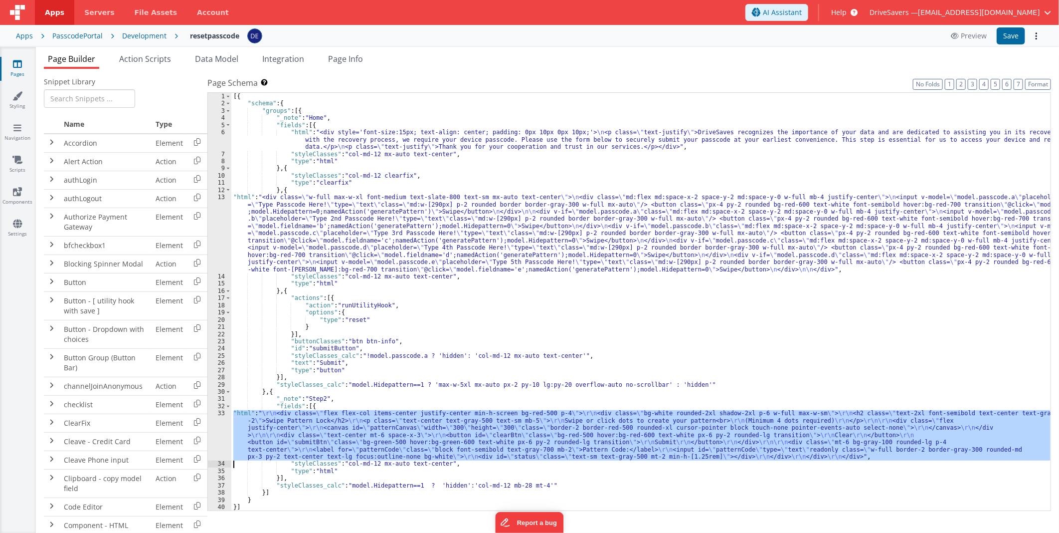
click at [212, 422] on div "33" at bounding box center [219, 434] width 23 height 50
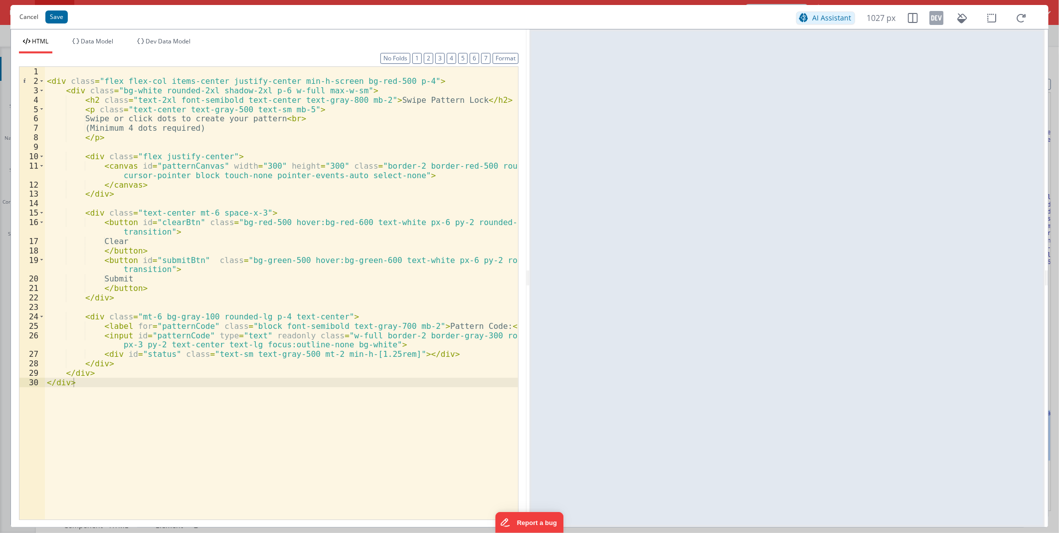
click at [32, 16] on button "Cancel" at bounding box center [28, 17] width 29 height 14
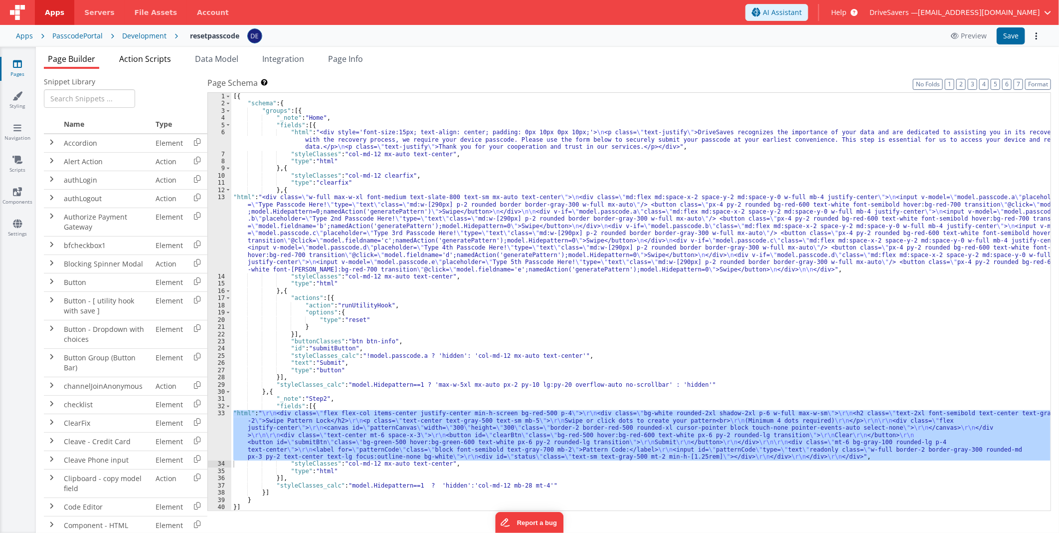
click at [154, 59] on span "Action Scripts" at bounding box center [145, 58] width 52 height 11
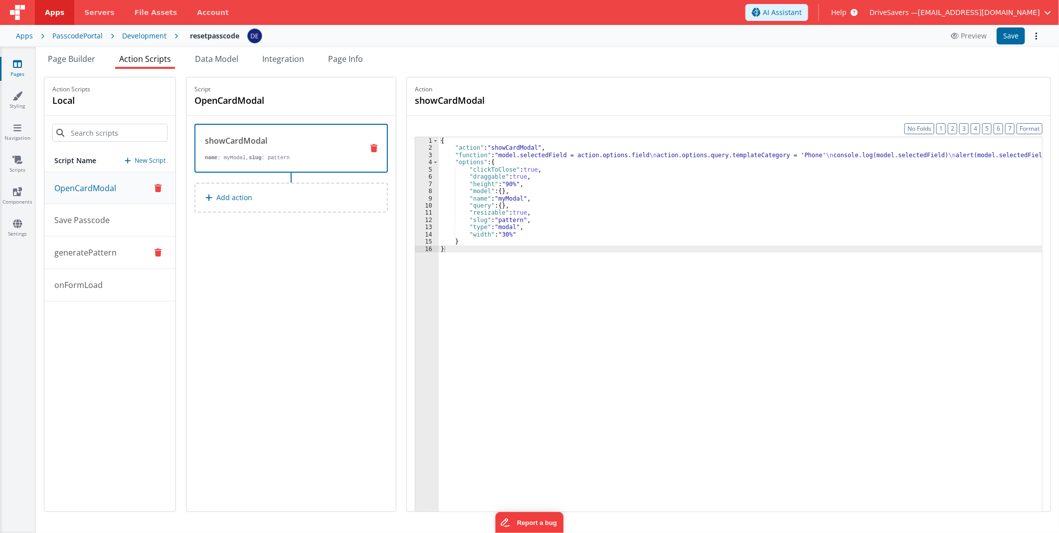
click at [101, 257] on p "generatePattern" at bounding box center [82, 252] width 68 height 12
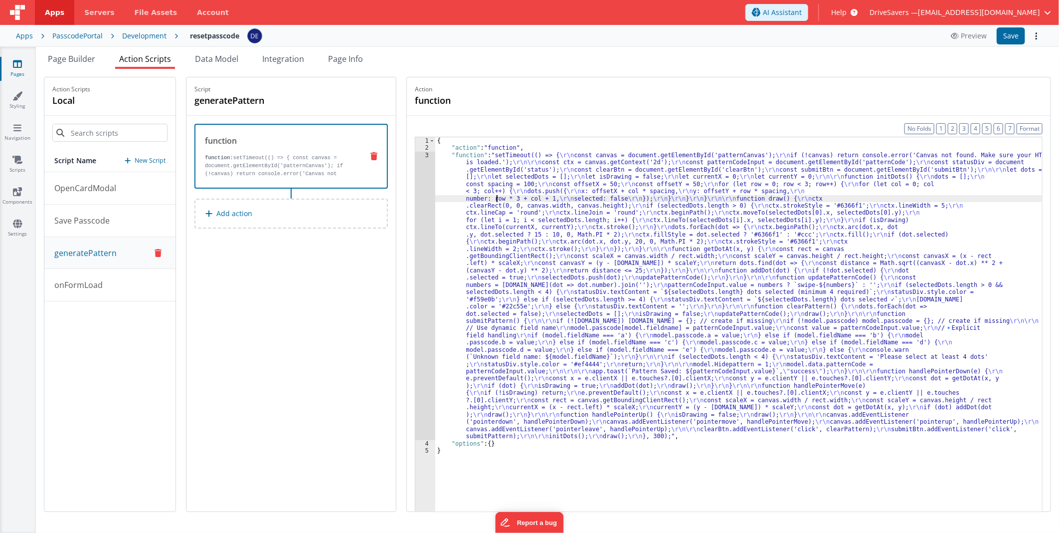
click at [502, 197] on div "{ "action" : "function" , "function" : "setTimeout(() => { \r\n const canvas = …" at bounding box center [738, 346] width 607 height 419
click at [435, 197] on div "3" at bounding box center [425, 296] width 20 height 288
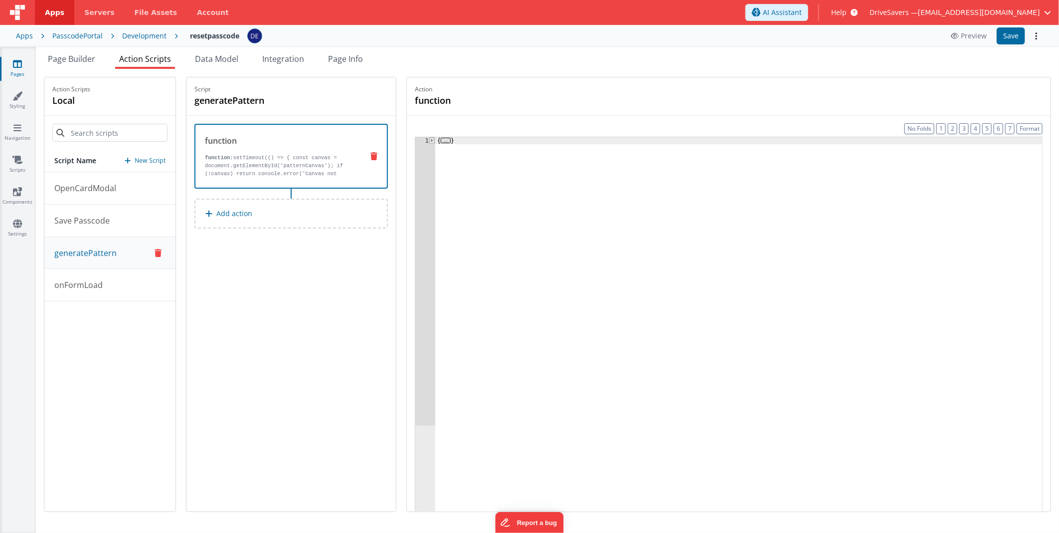
click at [435, 141] on span at bounding box center [431, 140] width 5 height 7
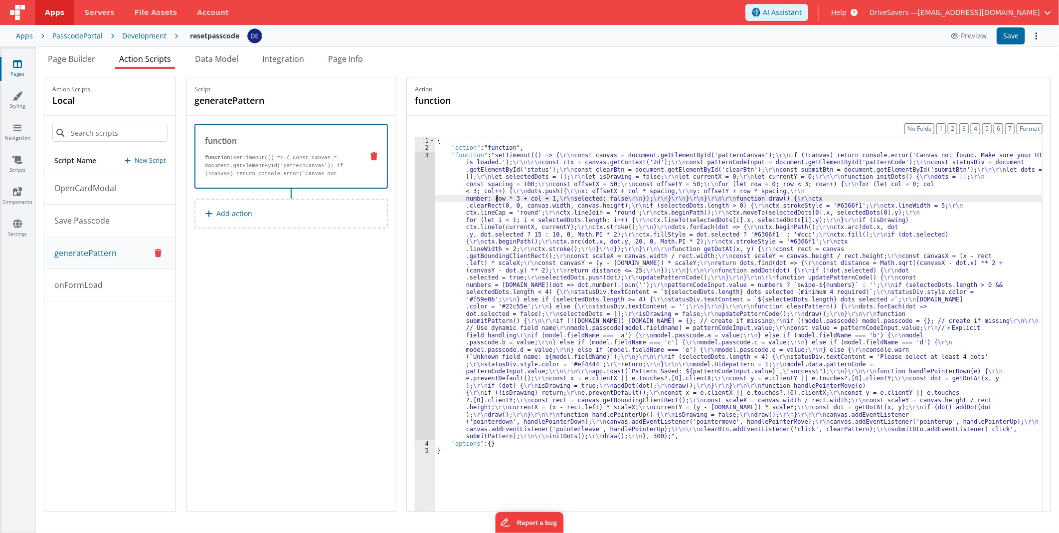
click at [500, 196] on div "{ "action" : "function" , "function" : "setTimeout(() => { \r\n const canvas = …" at bounding box center [738, 346] width 607 height 419
click at [430, 193] on div "3" at bounding box center [425, 296] width 20 height 288
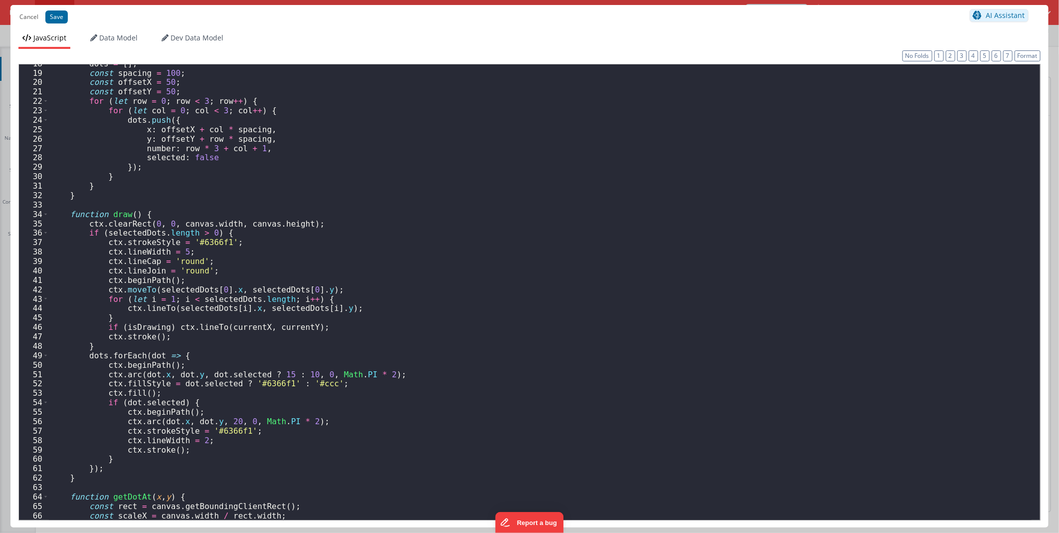
scroll to position [166, 0]
click at [203, 241] on div "dots = [ ] ; const spacing = 100 ; const offsetX = 50 ; const offsetY = 50 ; fo…" at bounding box center [540, 296] width 983 height 474
click at [258, 256] on div "dots = [ ] ; const spacing = 100 ; const offsetX = 50 ; const offsetY = 50 ; fo…" at bounding box center [540, 296] width 983 height 474
click at [203, 240] on div "dots = [ ] ; const spacing = 100 ; const offsetX = 50 ; const offsetY = 50 ; fo…" at bounding box center [540, 296] width 983 height 474
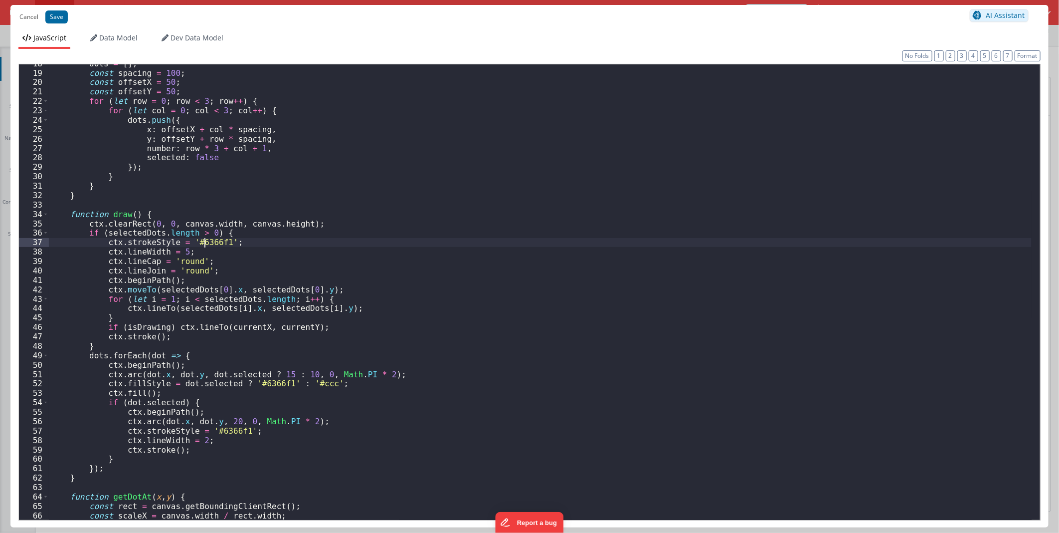
click at [203, 240] on div "dots = [ ] ; const spacing = 100 ; const offsetX = 50 ; const offsetY = 50 ; fo…" at bounding box center [540, 296] width 983 height 474
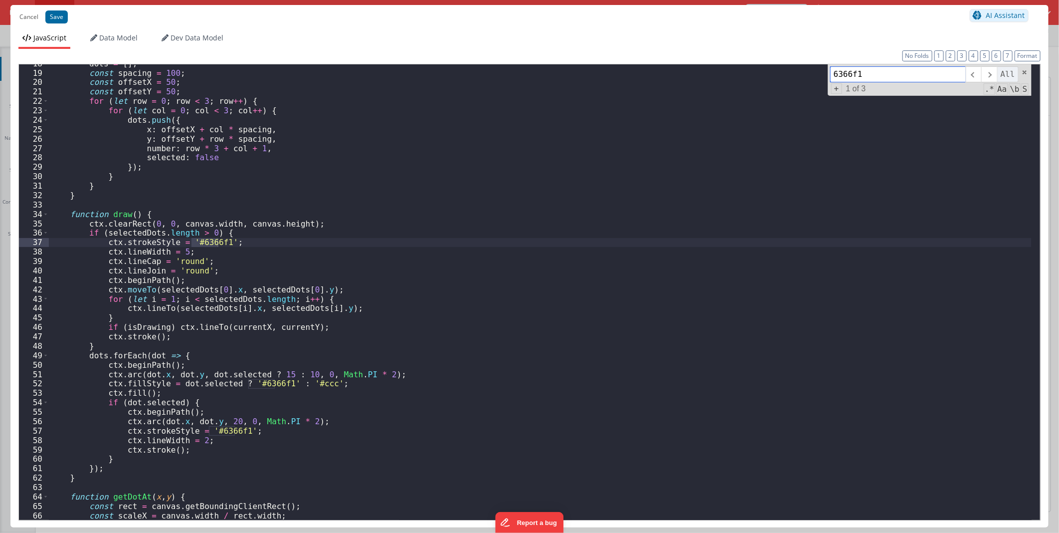
click at [1003, 73] on span "All" at bounding box center [1007, 74] width 21 height 16
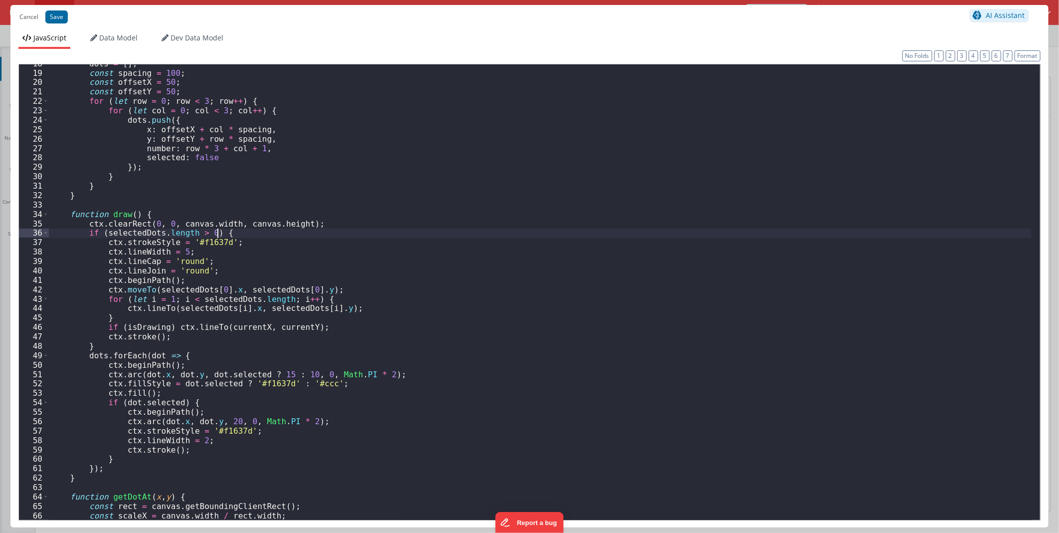
click at [451, 231] on div "dots = [ ] ; const spacing = 100 ; const offsetX = 50 ; const offsetY = 50 ; fo…" at bounding box center [540, 296] width 983 height 474
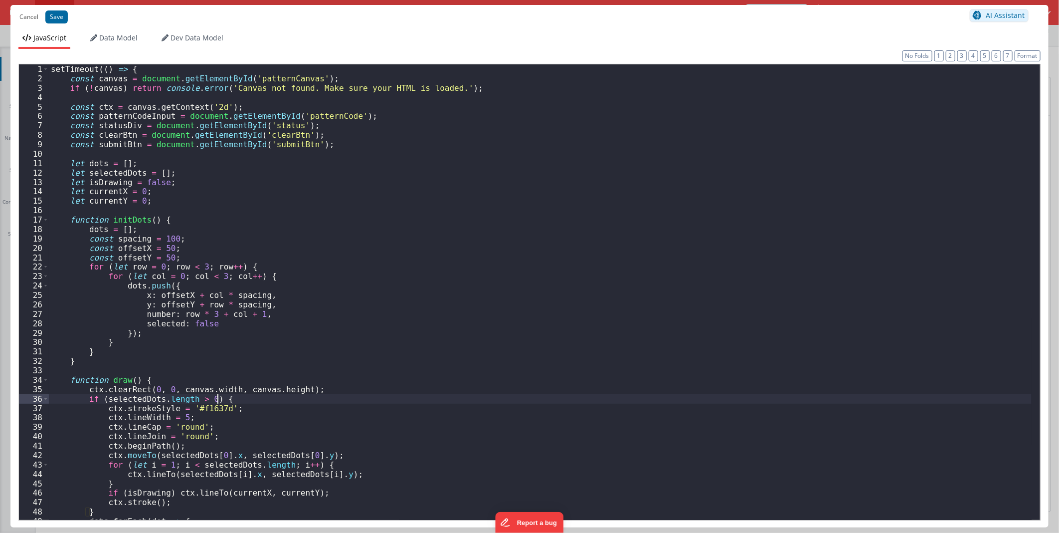
scroll to position [0, 0]
click at [59, 13] on button "Save" at bounding box center [56, 16] width 22 height 13
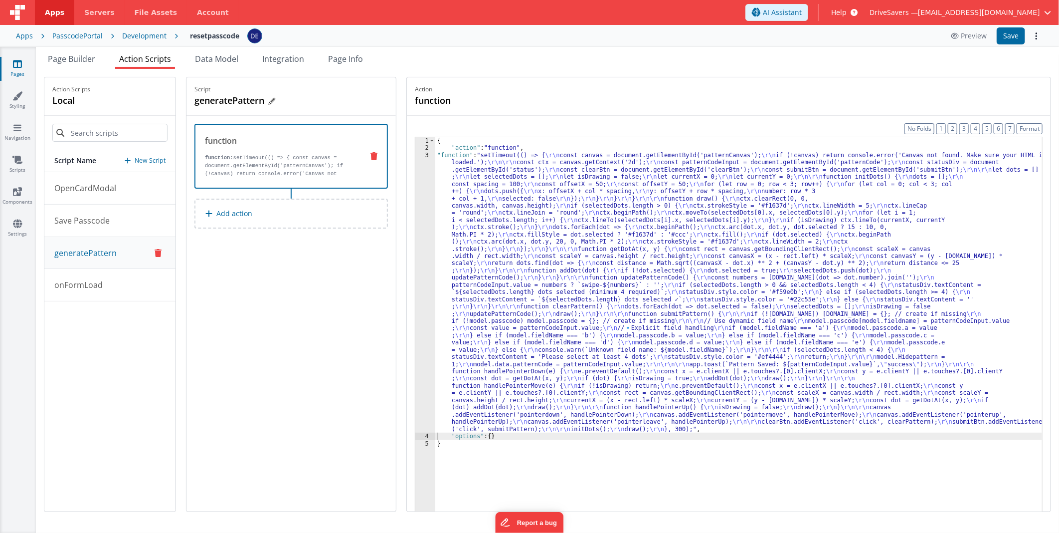
click at [246, 101] on h4 "generatePattern" at bounding box center [270, 100] width 150 height 14
click at [291, 290] on div "Script generatePattern function function: setTimeout(() => { const canvas = doc…" at bounding box center [291, 294] width 209 height 434
click at [114, 281] on button "onFormLoad" at bounding box center [109, 285] width 131 height 32
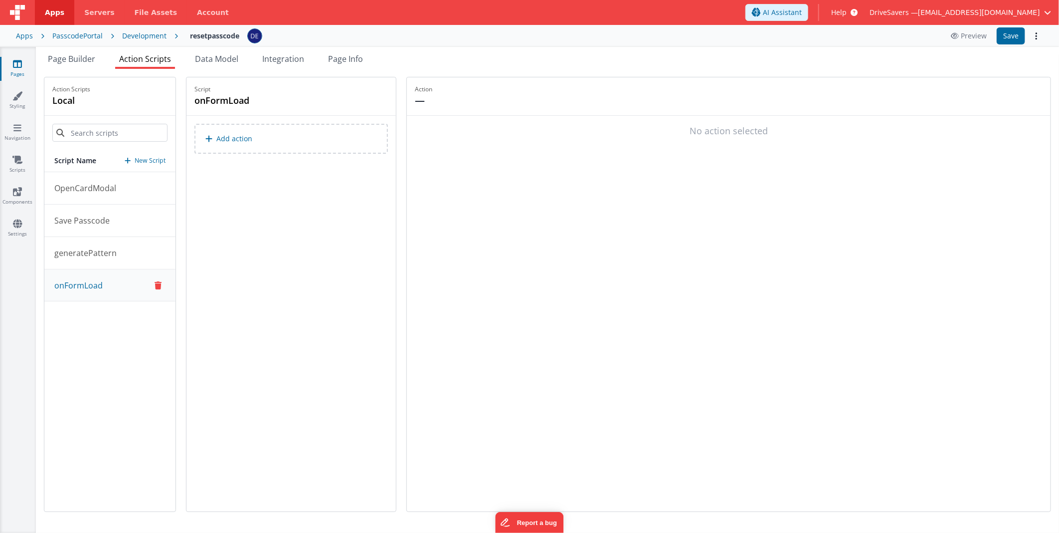
click at [300, 140] on button "Add action" at bounding box center [292, 139] width 194 height 30
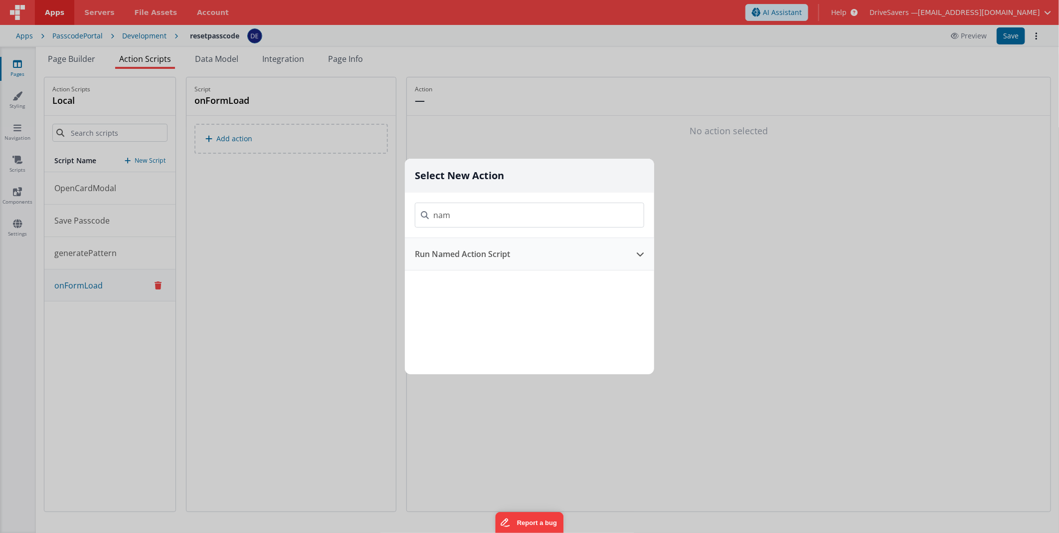
type input "nam"
click at [475, 257] on button "Run Named Action Script" at bounding box center [515, 254] width 221 height 32
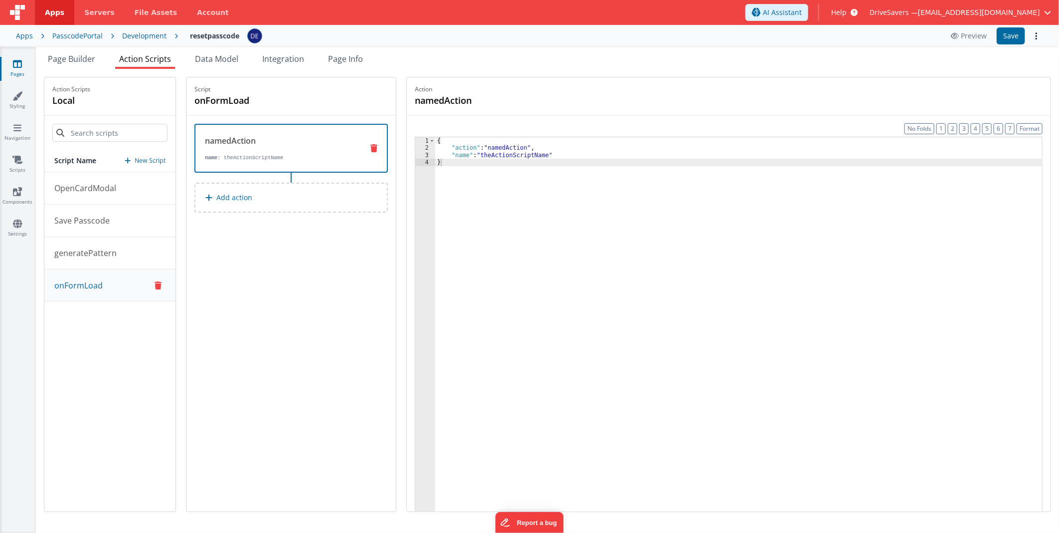
click at [516, 154] on div "{ "action" : "namedAction" , "name" : "theActionScriptName" }" at bounding box center [738, 346] width 607 height 419
click at [1005, 37] on button "Save" at bounding box center [1011, 35] width 28 height 17
click at [960, 27] on div "Preview Save" at bounding box center [994, 35] width 98 height 17
click at [960, 32] on icon at bounding box center [956, 35] width 10 height 7
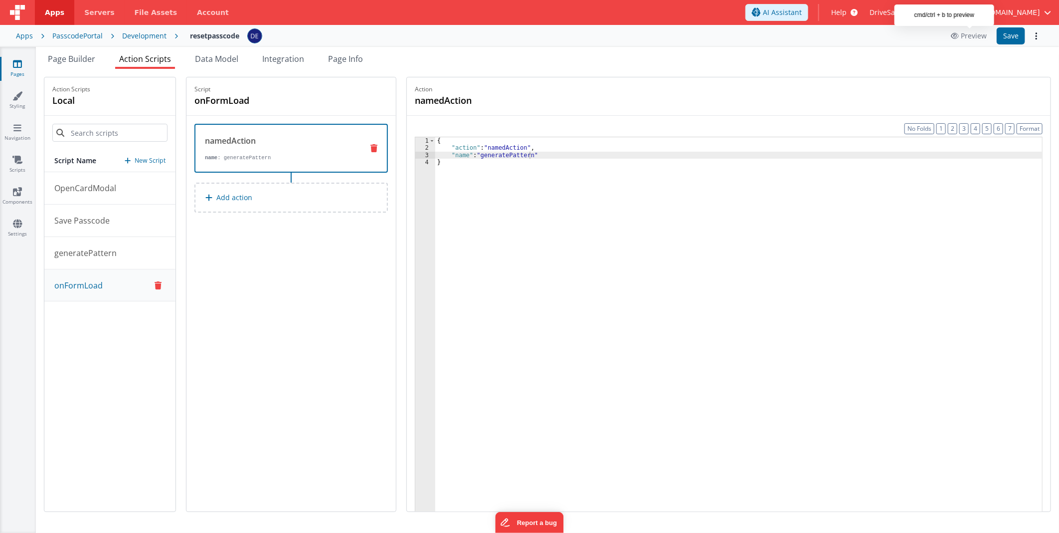
click at [474, 280] on div "{ "action" : "namedAction" , "name" : "generatePattern" }" at bounding box center [738, 346] width 607 height 419
